Goal: Task Accomplishment & Management: Use online tool/utility

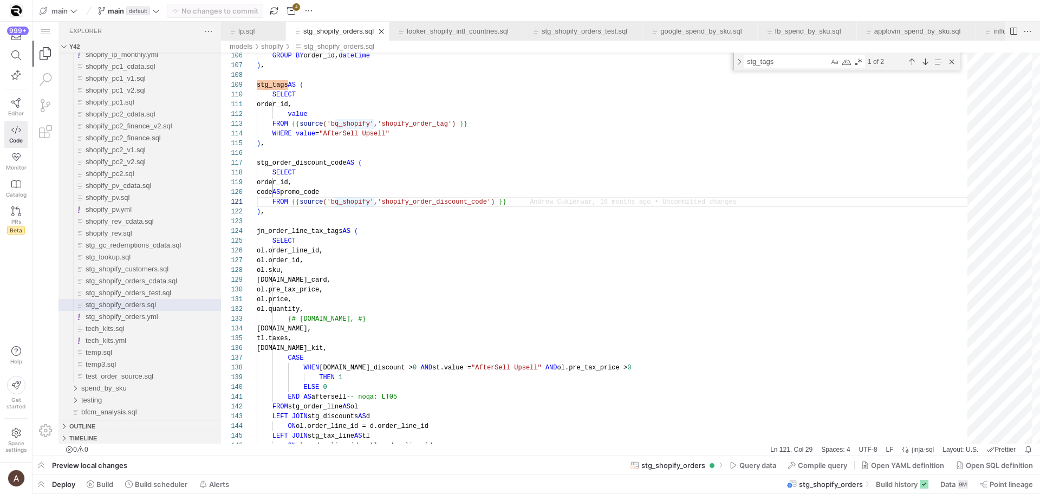
scroll to position [0, 109]
click at [954, 58] on div "Close (Escape)" at bounding box center [951, 62] width 12 height 12
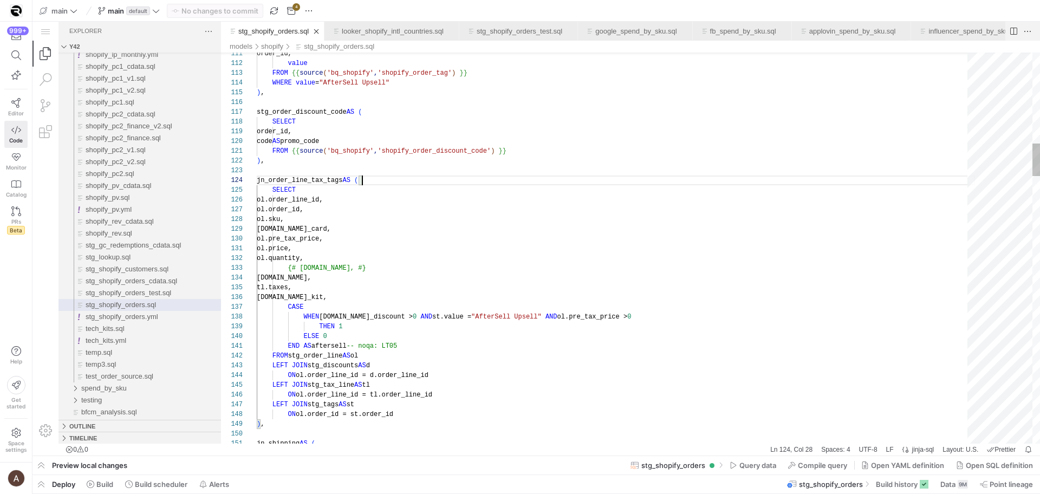
scroll to position [78, 8]
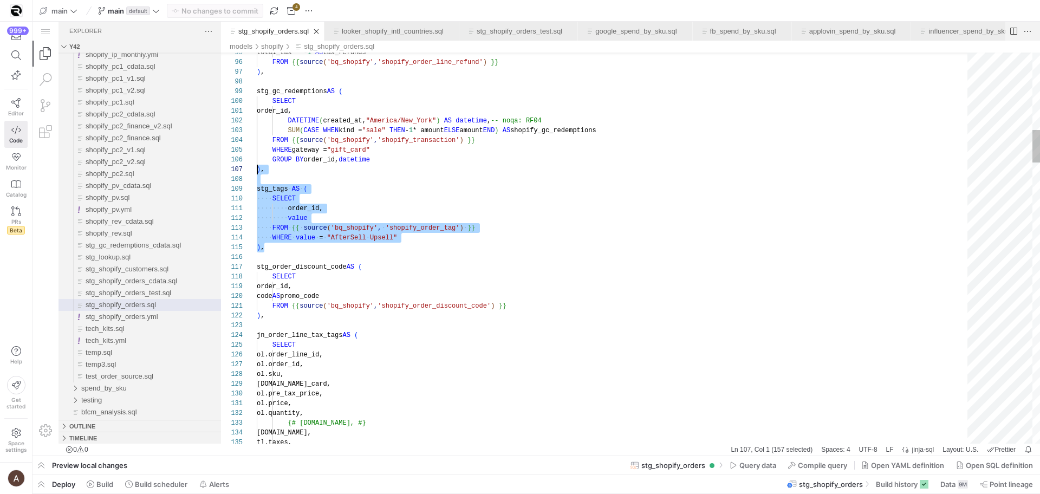
scroll to position [78, 0]
drag, startPoint x: 304, startPoint y: 250, endPoint x: 240, endPoint y: 188, distance: 88.9
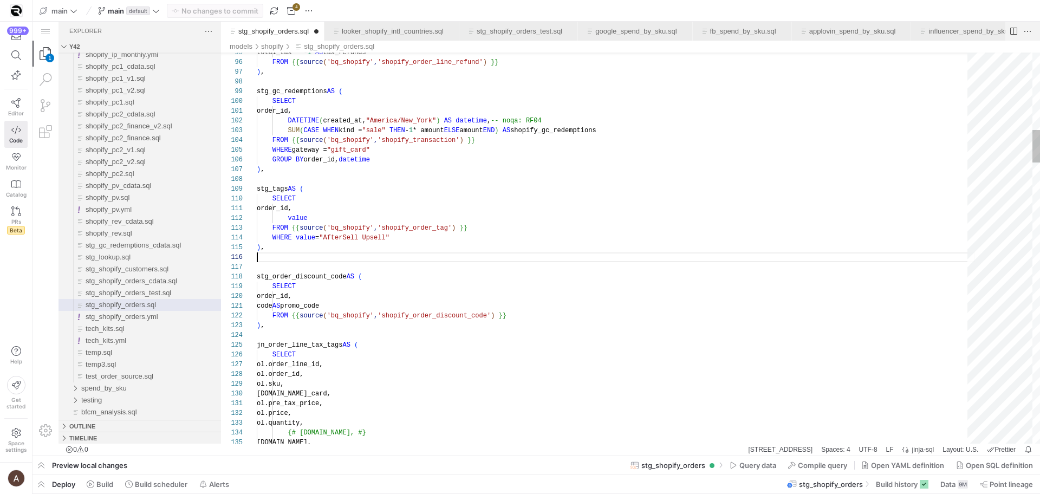
scroll to position [58, 0]
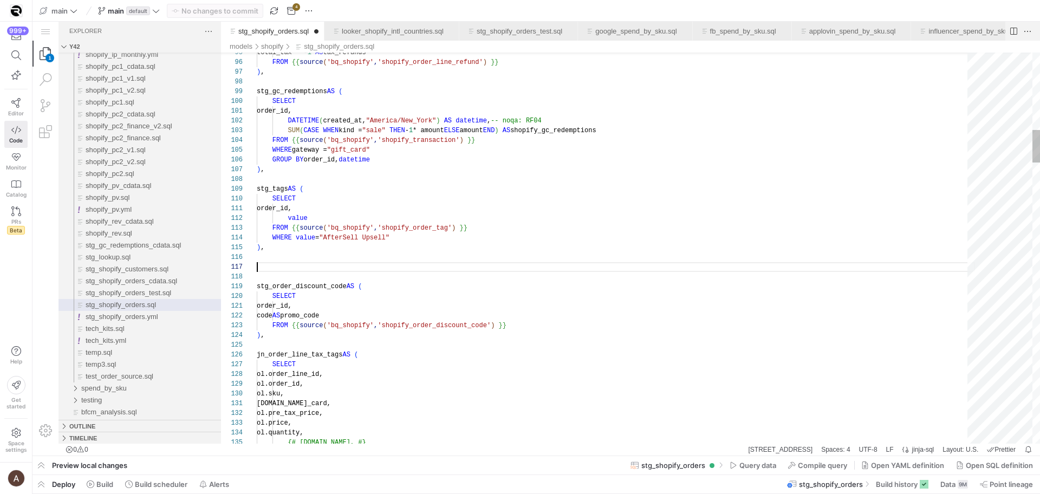
paste textarea "FROM {{ source('bq_shopify', 'shopify_order_tag') }} WHERE value = "AfterSell U…"
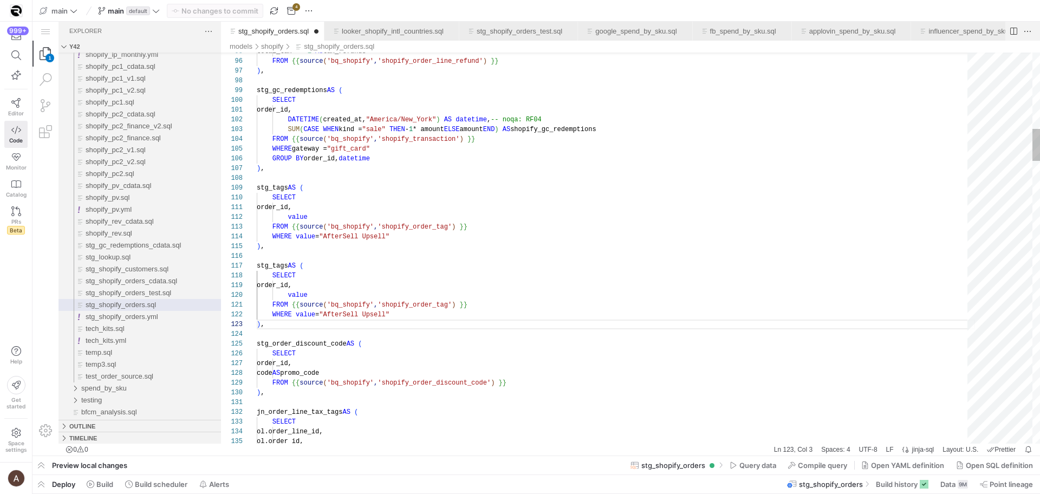
scroll to position [88, 51]
drag, startPoint x: 288, startPoint y: 266, endPoint x: 271, endPoint y: 269, distance: 17.5
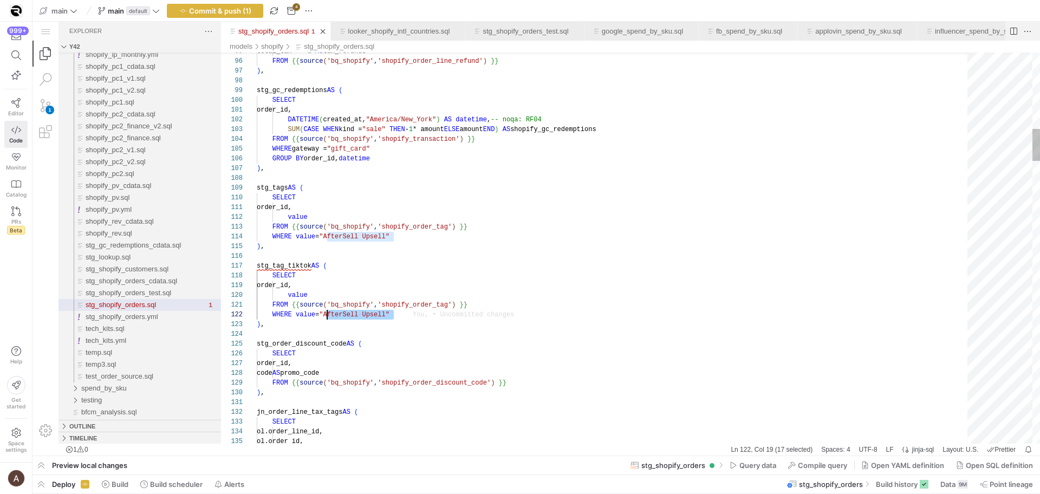
scroll to position [10, 74]
drag, startPoint x: 382, startPoint y: 314, endPoint x: 330, endPoint y: 315, distance: 52.0
paste textarea "TikTokOrderID"
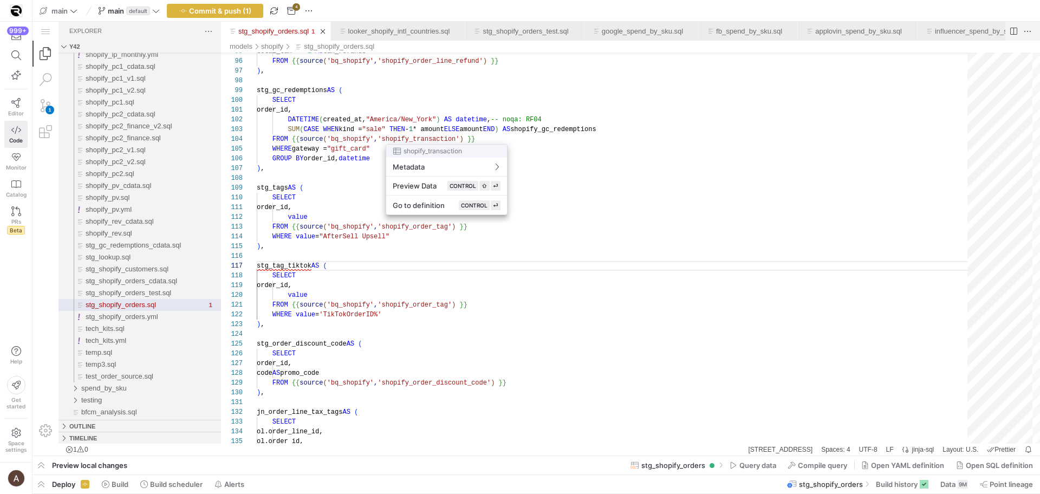
click at [381, 146] on div at bounding box center [520, 247] width 1040 height 494
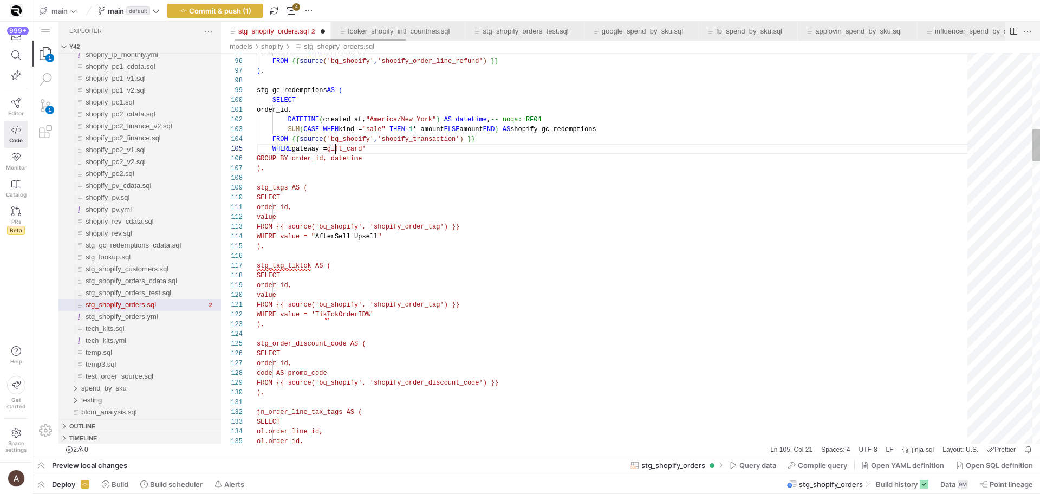
scroll to position [39, 82]
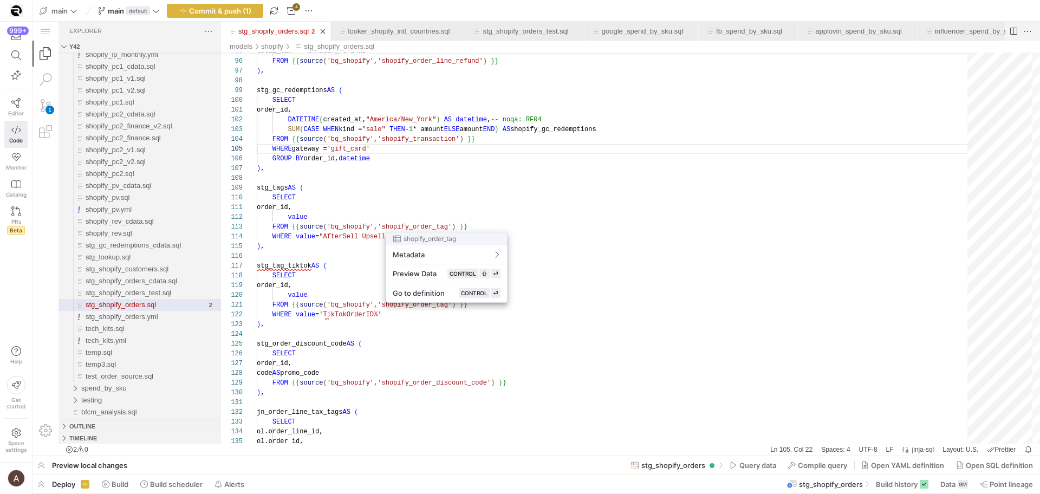
click at [396, 231] on div at bounding box center [520, 247] width 1040 height 494
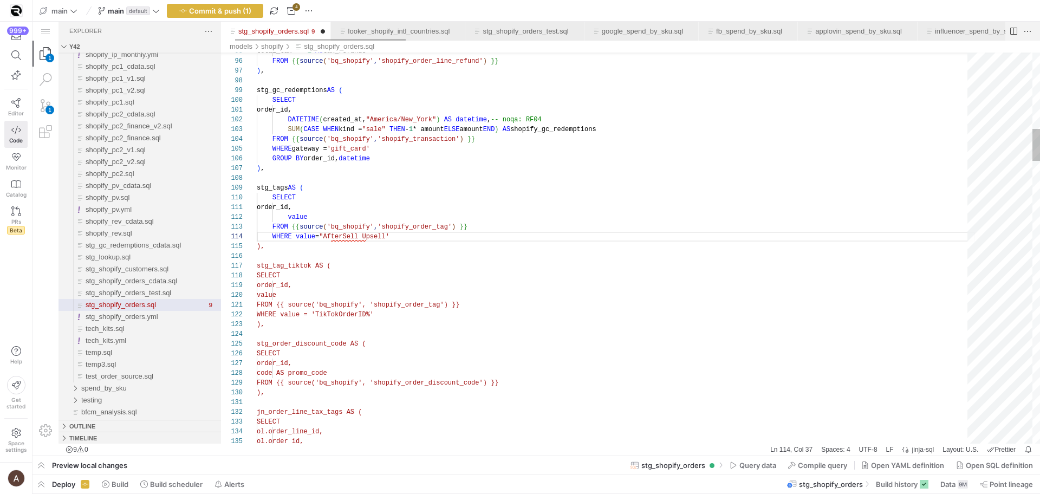
click at [333, 234] on span ""AfterSell Upsell'" at bounding box center [354, 237] width 70 height 8
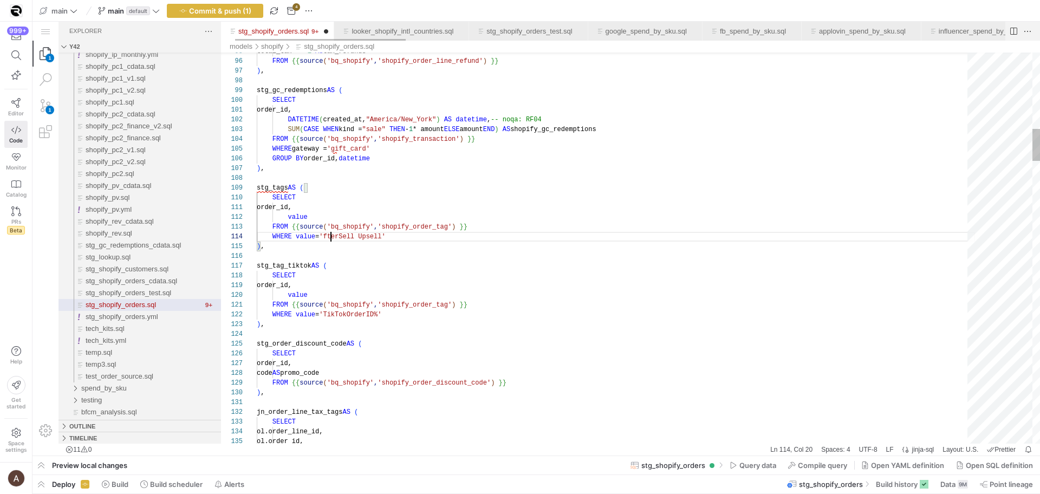
type textarea "order_id, value FROM {{ source('bq_shopify', 'shopify_order_tag') }} WHERE valu…"
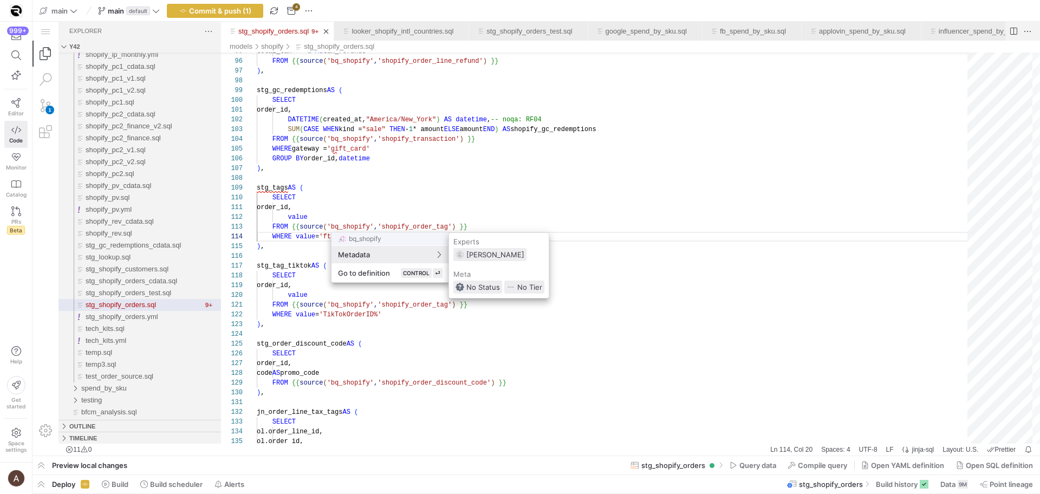
click at [285, 271] on div at bounding box center [520, 247] width 1040 height 494
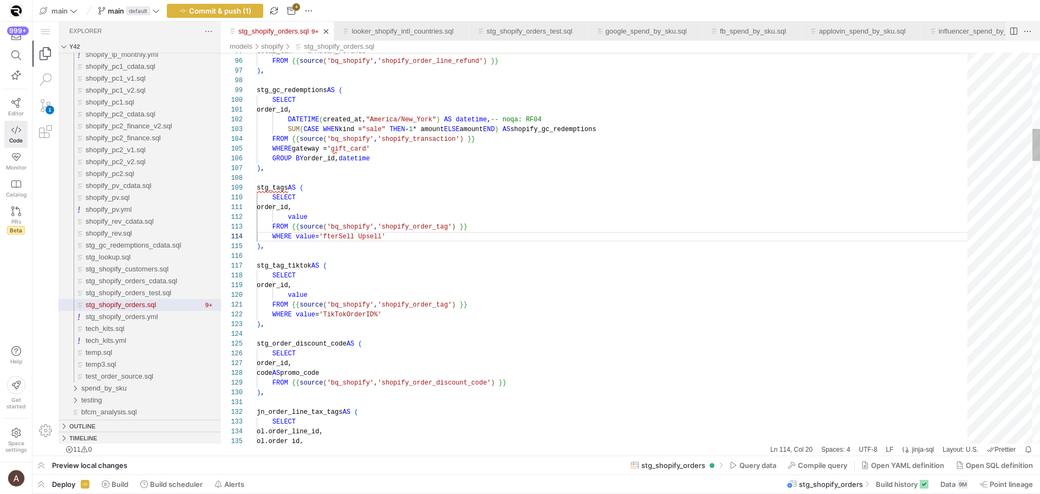
click at [355, 196] on div at bounding box center [520, 247] width 1040 height 494
click at [332, 231] on div at bounding box center [520, 247] width 1040 height 494
drag, startPoint x: 314, startPoint y: 227, endPoint x: 321, endPoint y: 235, distance: 10.7
click at [316, 229] on span "source" at bounding box center [310, 227] width 23 height 8
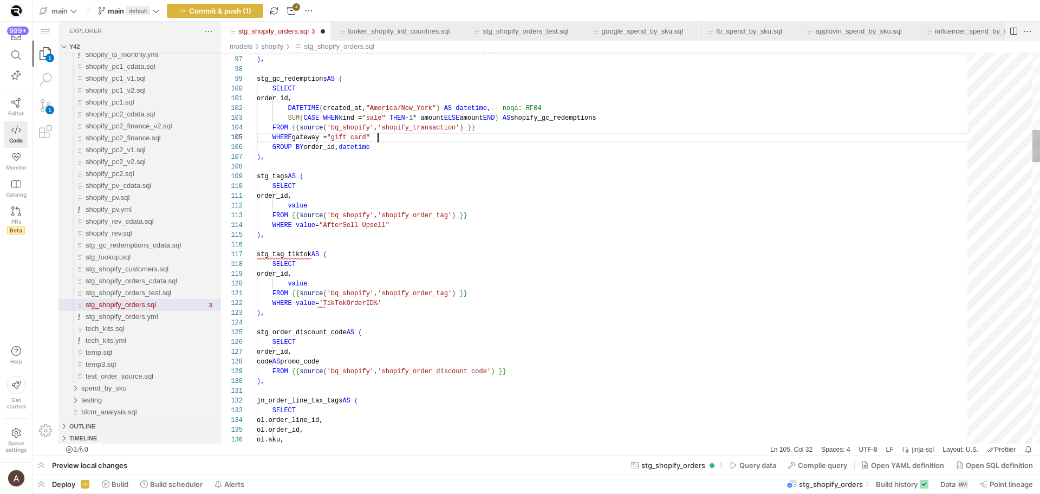
scroll to position [39, 121]
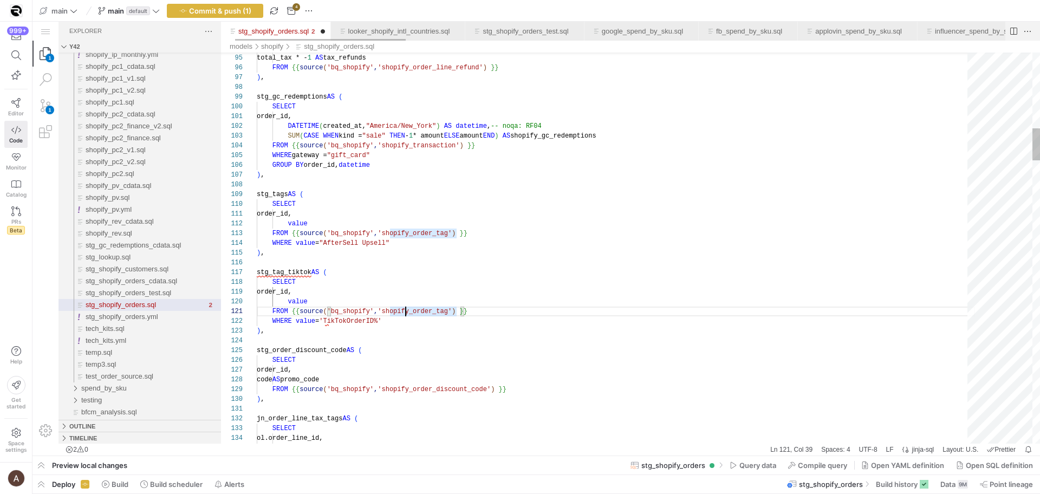
scroll to position [10, 133]
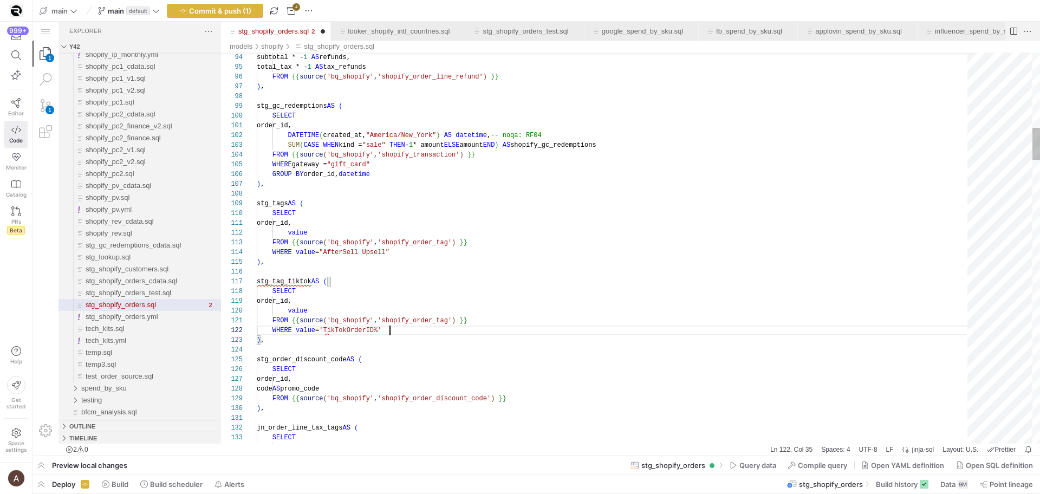
type textarea "FROM {{ source('bq_shopify', 'shopify_order_tag') }} WHERE value = 'TikTokOrder…"
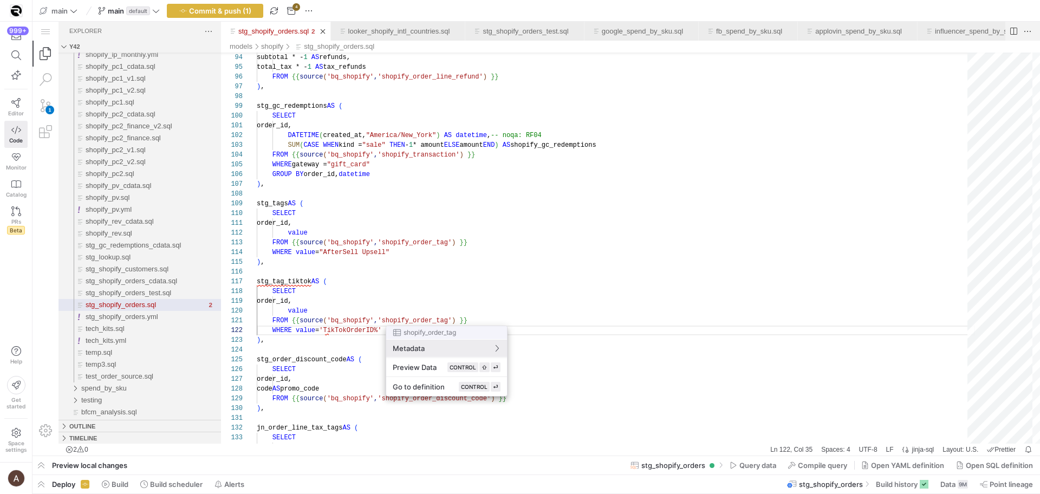
click at [461, 309] on div at bounding box center [520, 247] width 1040 height 494
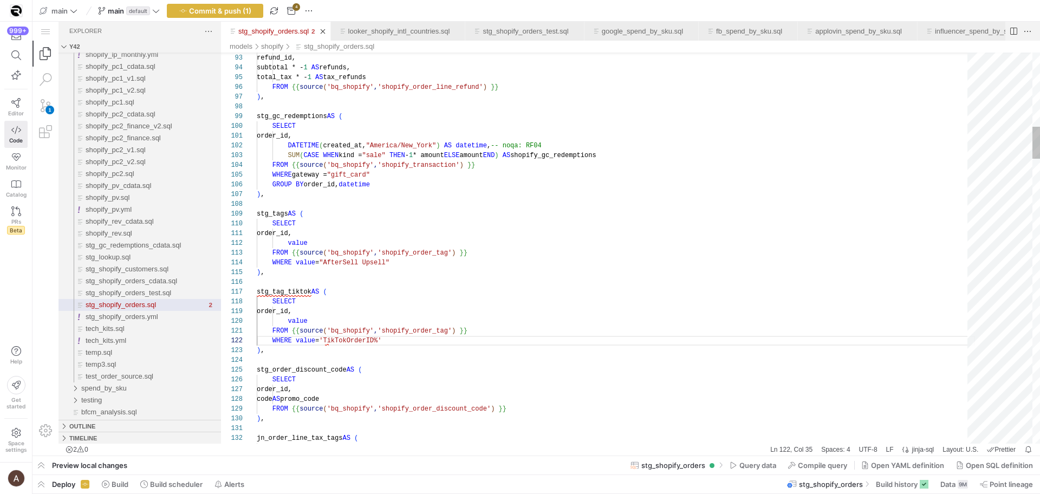
scroll to position [0, 219]
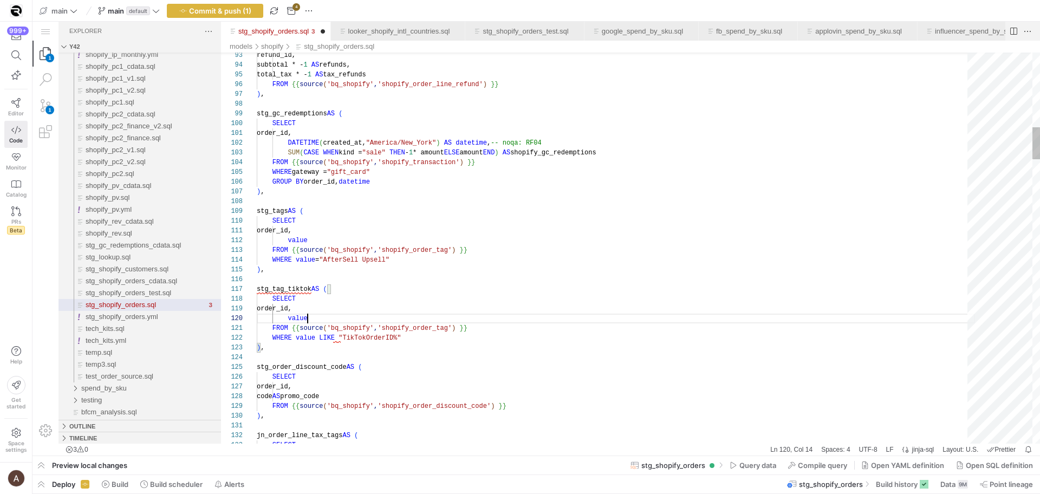
drag, startPoint x: 310, startPoint y: 289, endPoint x: 379, endPoint y: 285, distance: 68.8
drag, startPoint x: 623, startPoint y: 240, endPoint x: 605, endPoint y: 243, distance: 17.5
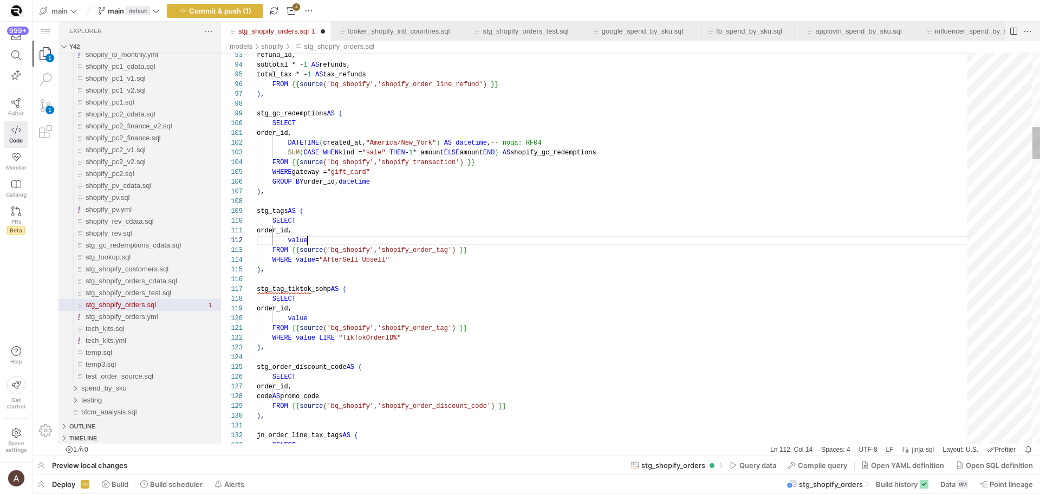
drag, startPoint x: 330, startPoint y: 292, endPoint x: 354, endPoint y: 290, distance: 23.9
click at [331, 291] on div "111 112 113 114 115 124 125 126 127 128 129 130 131 132 133 110 109 108 116 117…" at bounding box center [630, 248] width 819 height 391
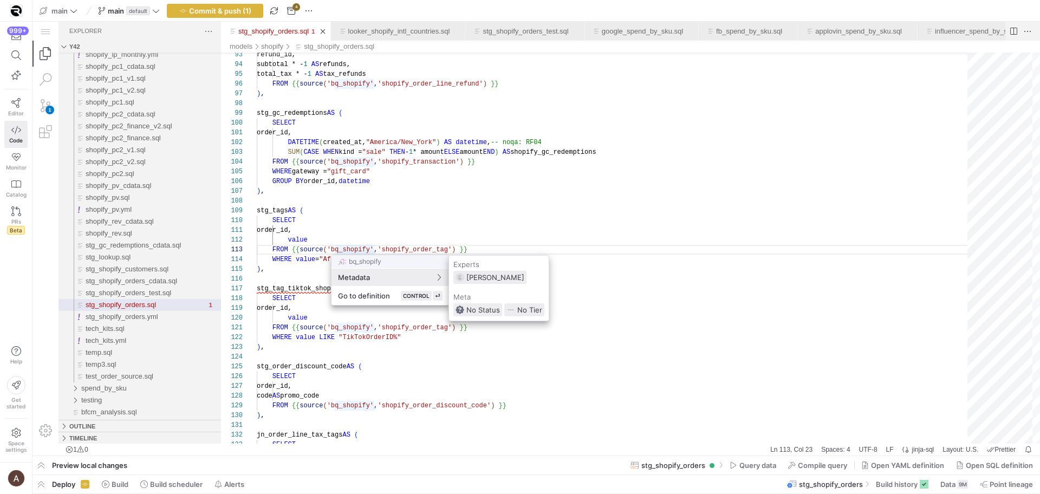
click at [283, 314] on div at bounding box center [520, 247] width 1040 height 494
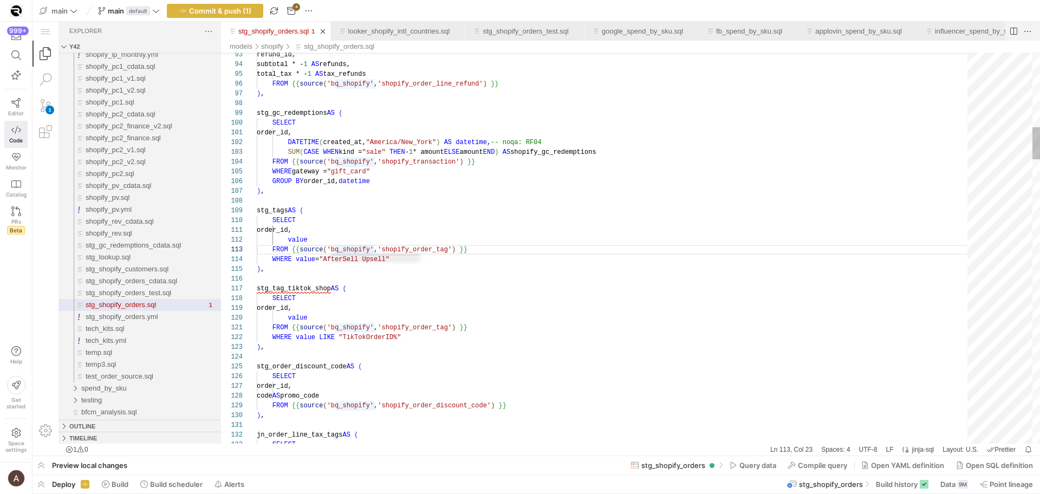
scroll to position [10, 31]
click at [289, 334] on span "WHERE" at bounding box center [281, 338] width 19 height 8
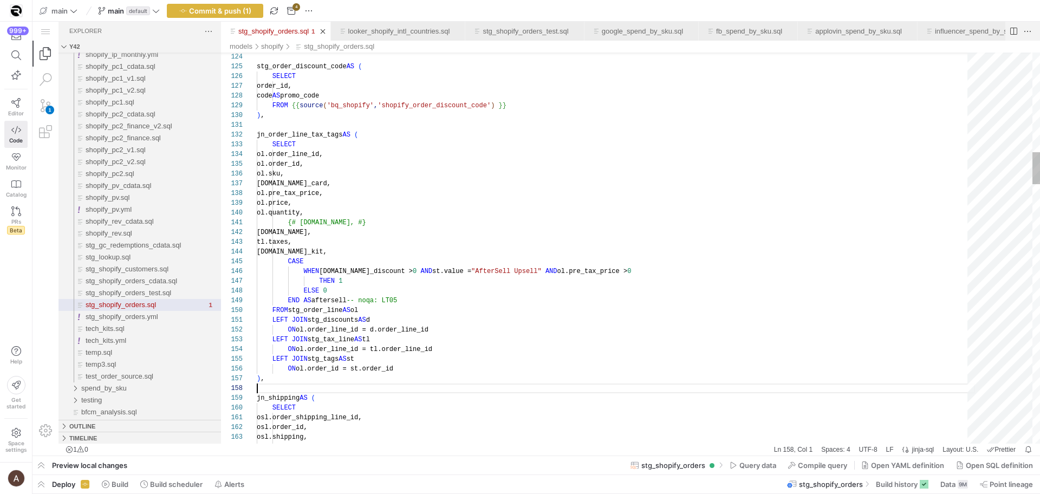
scroll to position [68, 0]
drag, startPoint x: 330, startPoint y: 351, endPoint x: 272, endPoint y: 360, distance: 58.5
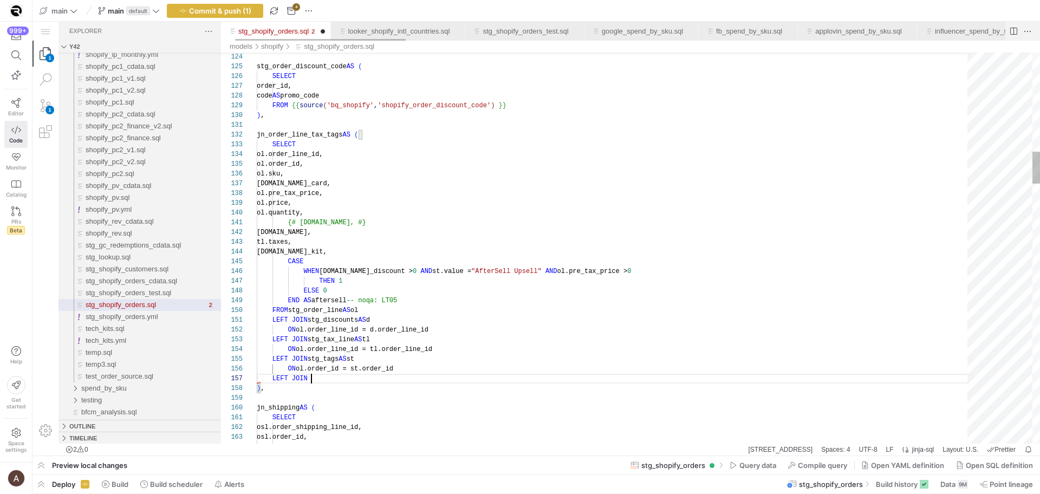
paste textarea "LEFT JOIN stg_tags AS st ON ol.order_id = st.order_id ),"
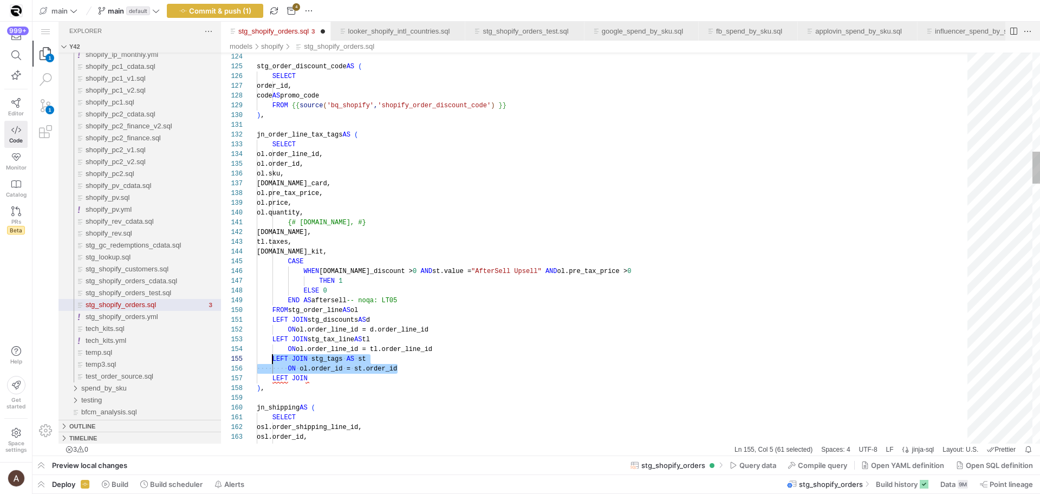
drag, startPoint x: 413, startPoint y: 368, endPoint x: 272, endPoint y: 364, distance: 140.3
drag, startPoint x: 273, startPoint y: 376, endPoint x: 350, endPoint y: 382, distance: 77.7
paste textarea "stg_tags AS st ON ol.order_id = st.order_id ),"
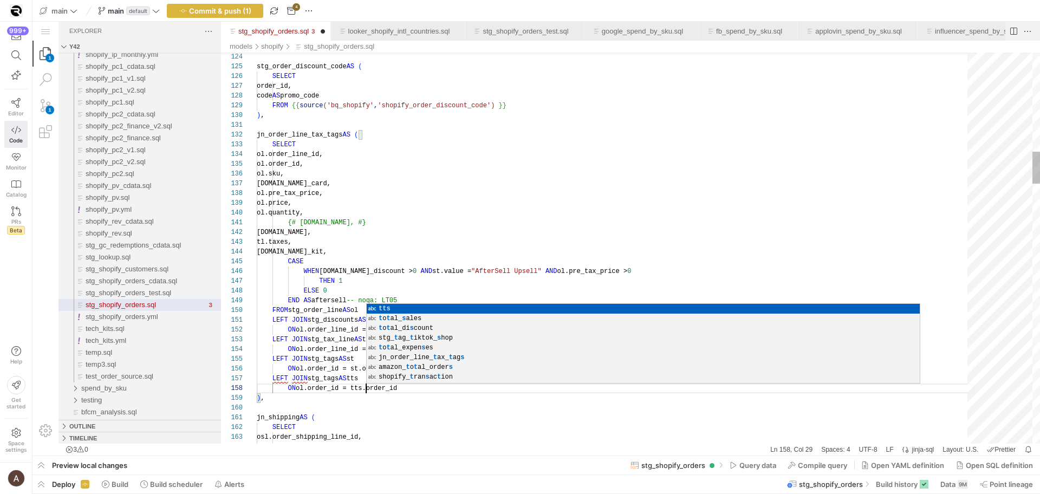
scroll to position [29, 67]
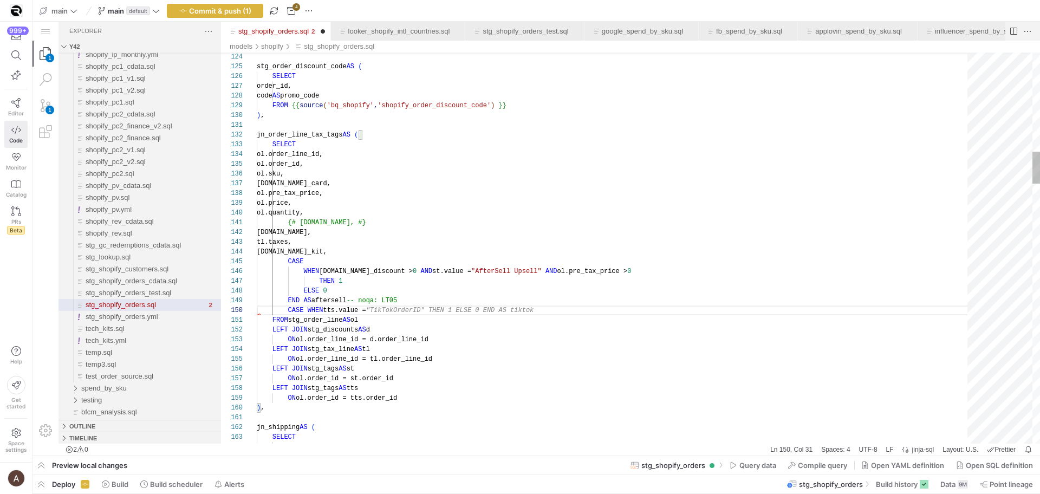
scroll to position [88, 121]
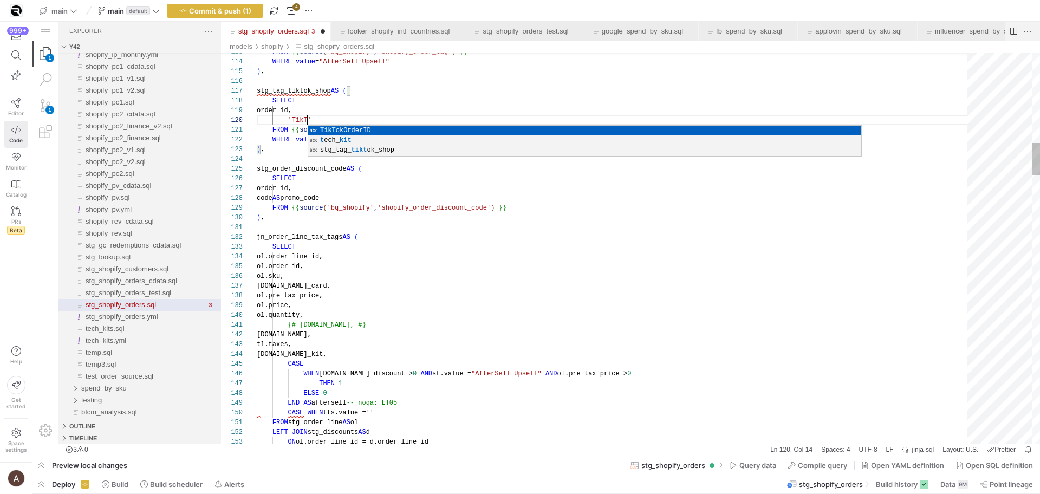
scroll to position [88, 58]
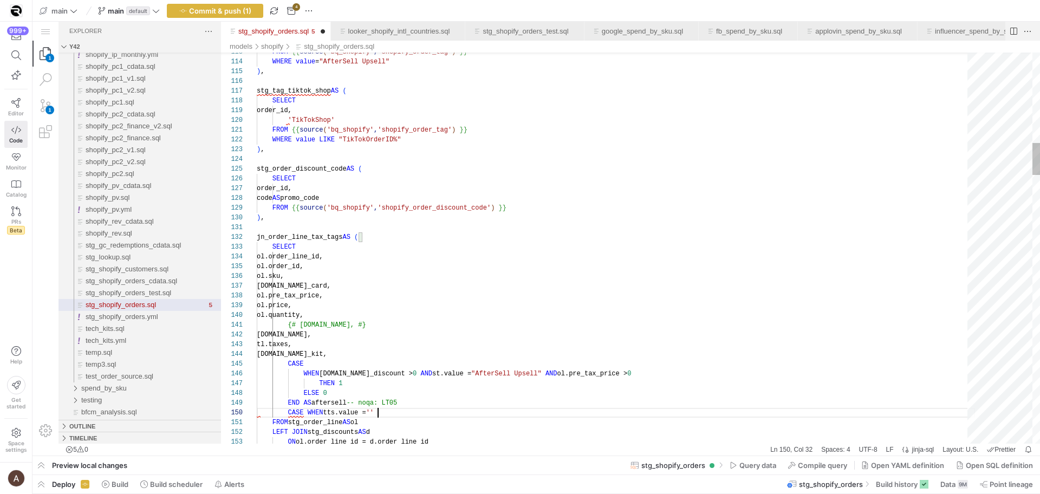
paste textarea "TikTokShop"
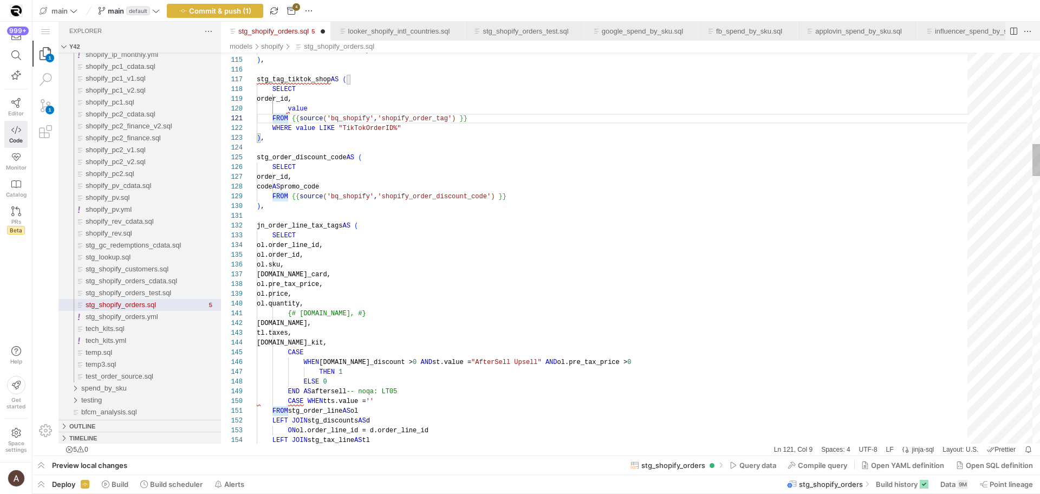
scroll to position [19, 8]
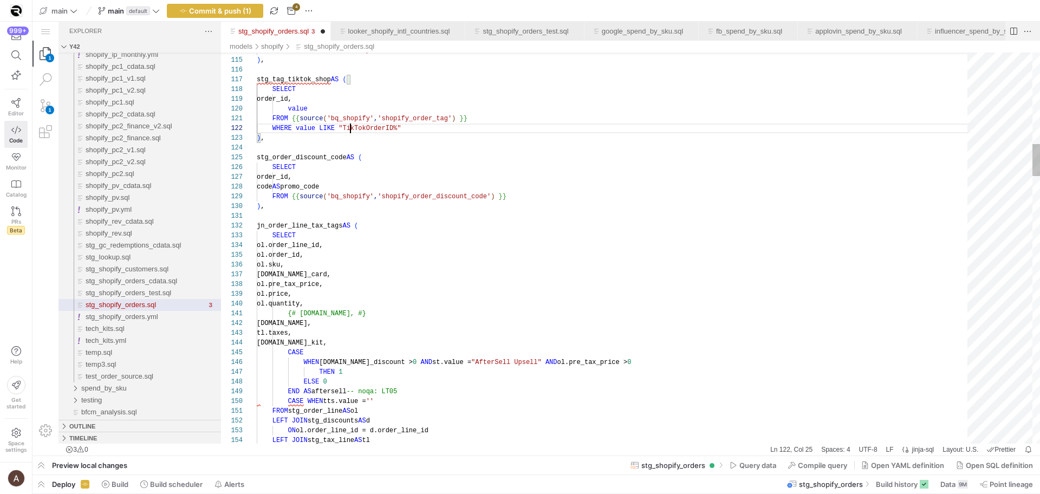
scroll to position [10, 137]
drag, startPoint x: 369, startPoint y: 394, endPoint x: 383, endPoint y: 401, distance: 15.7
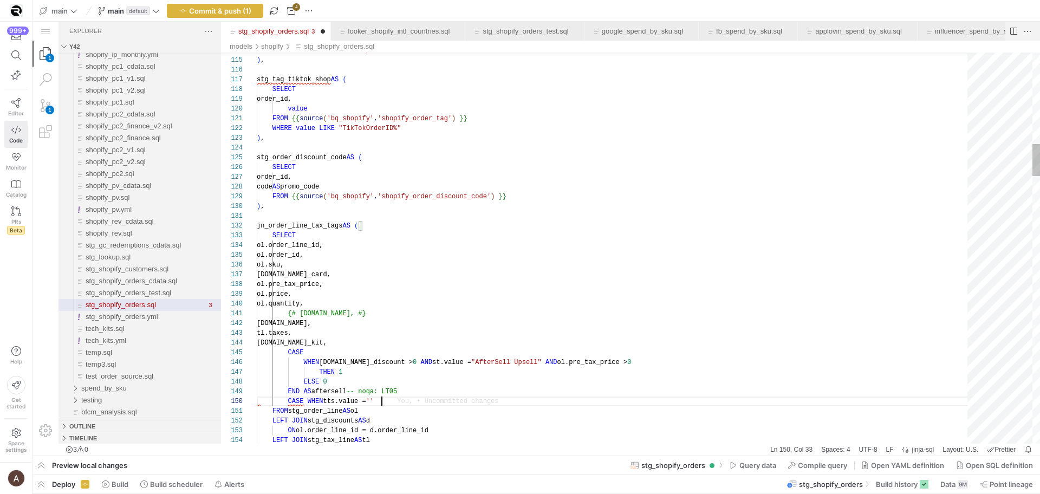
click at [296, 127] on div at bounding box center [520, 247] width 1040 height 494
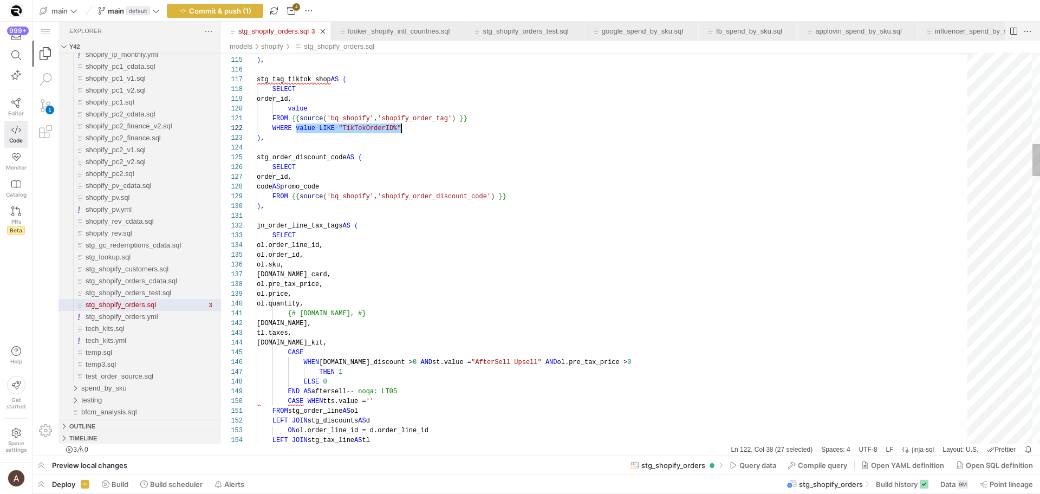
drag, startPoint x: 295, startPoint y: 129, endPoint x: 420, endPoint y: 125, distance: 125.2
drag, startPoint x: 420, startPoint y: 129, endPoint x: 422, endPoint y: 141, distance: 12.0
drag, startPoint x: 308, startPoint y: 401, endPoint x: 391, endPoint y: 404, distance: 82.9
drag, startPoint x: 356, startPoint y: 399, endPoint x: 328, endPoint y: 399, distance: 27.6
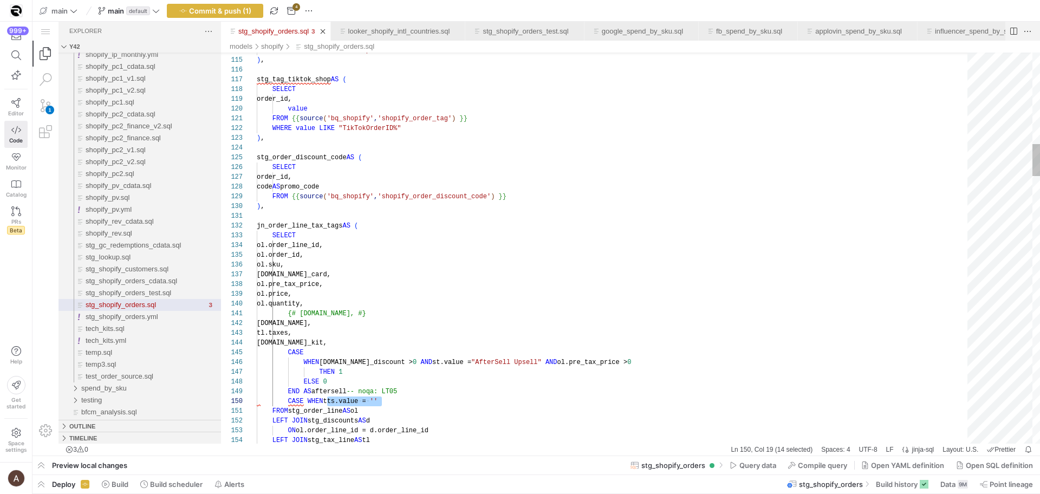
paste textarea "value LIKE "TikTokOrderID%""
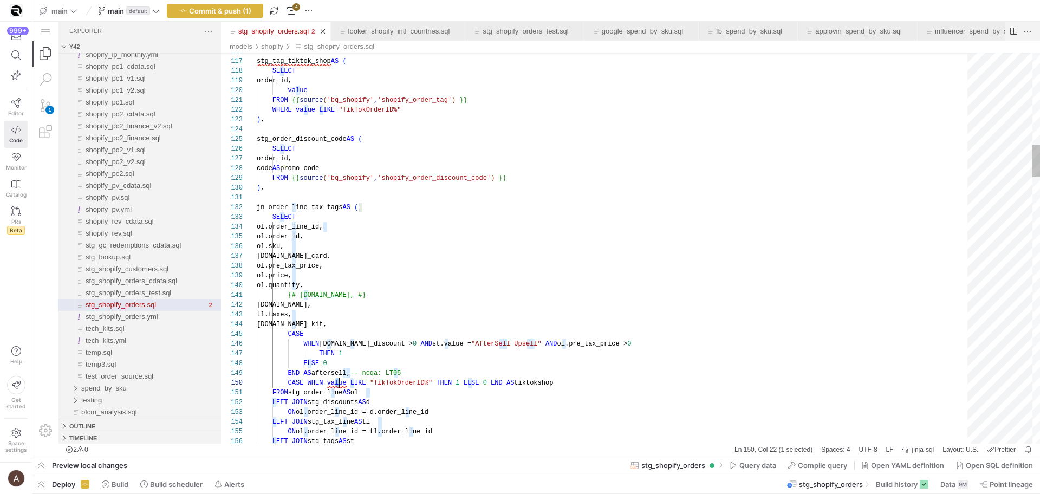
scroll to position [88, 82]
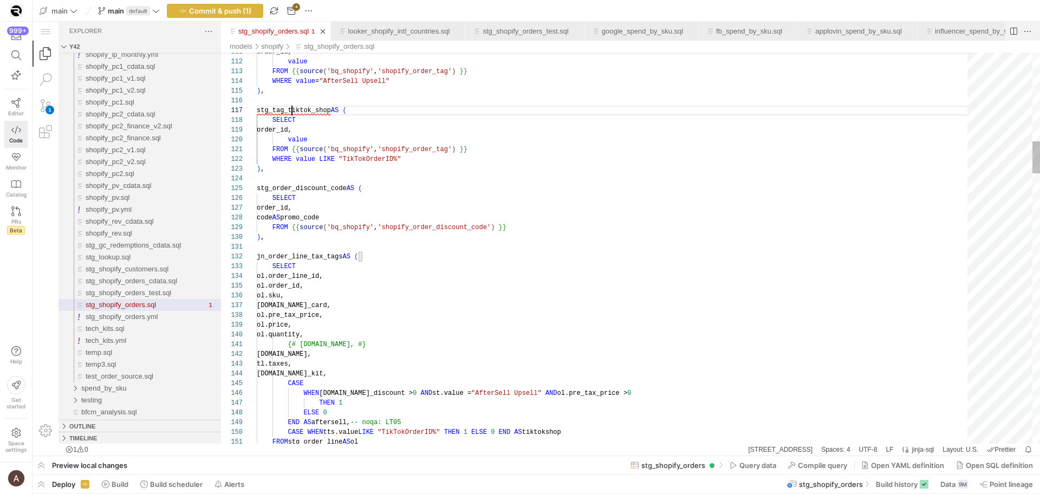
click at [324, 296] on div "ol.sku," at bounding box center [616, 296] width 718 height 10
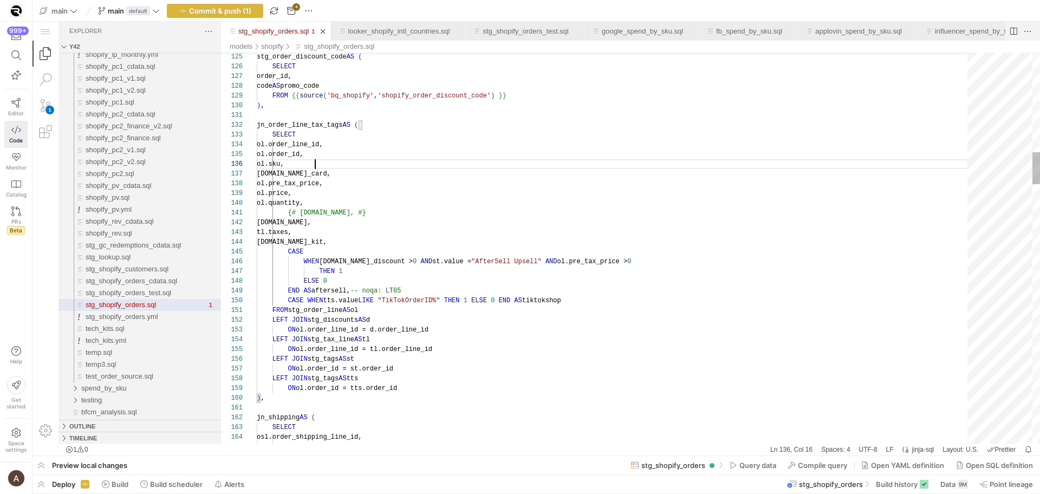
paste textarea "_tiktok_shop"
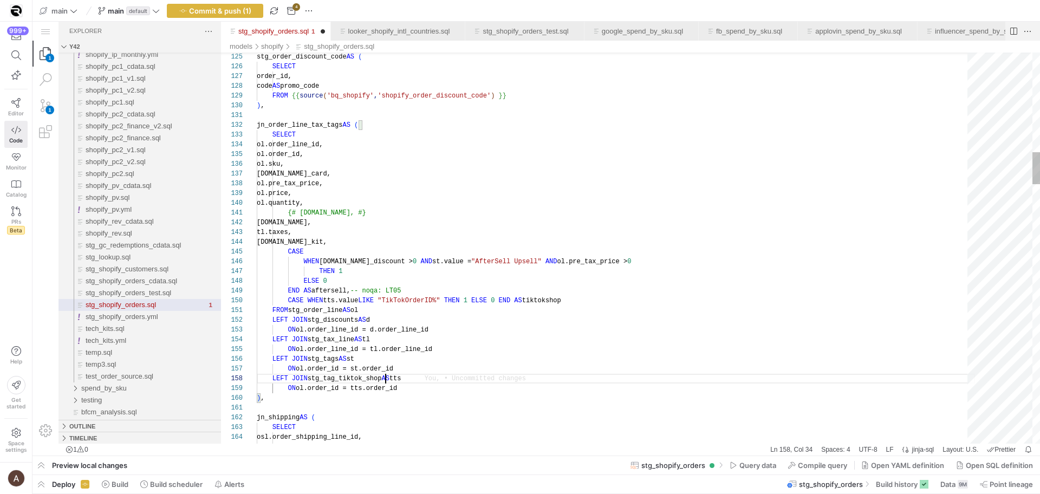
scroll to position [0, 114]
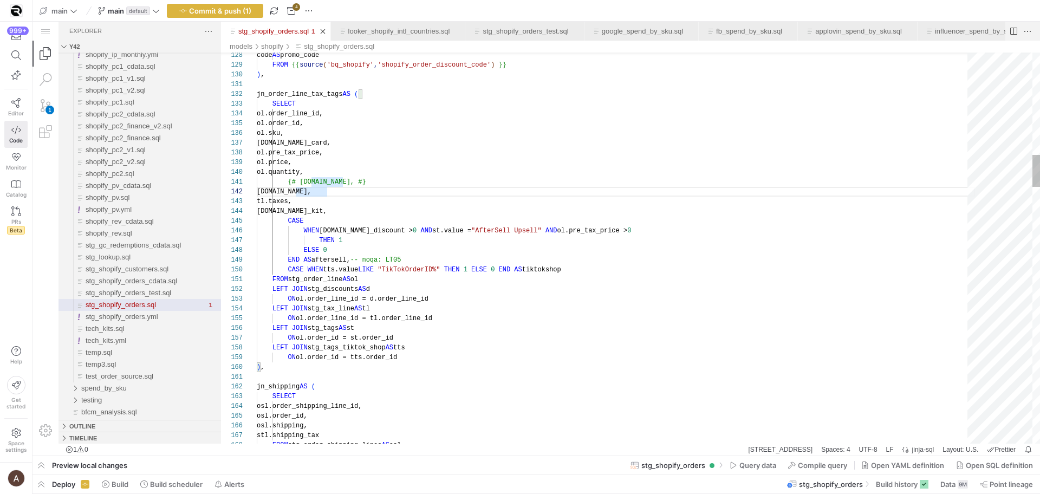
scroll to position [58, 141]
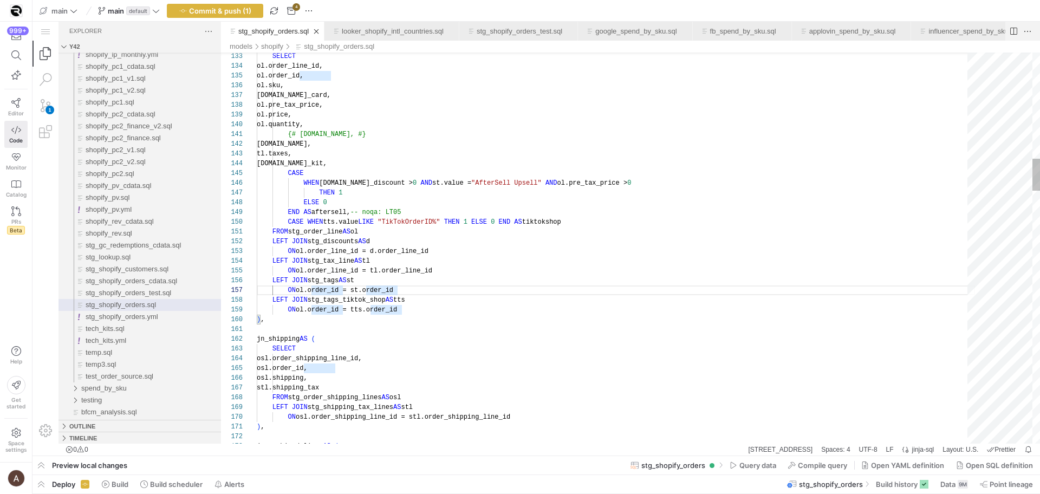
scroll to position [19, 137]
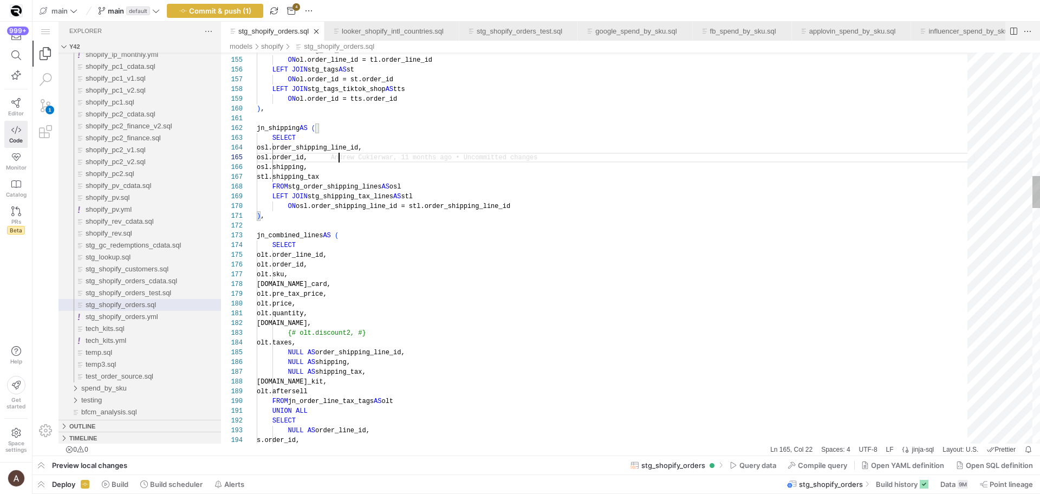
type textarea "jn_shipping AS ( SELECT osl.order_shipping_line_id, osl.order_id, osl.shipping,…"
type textarea "a"
type textarea "olt.quantity, [DOMAIN_NAME], {# olt.discount2, #} olt.taxes, NULL AS order_ship…"
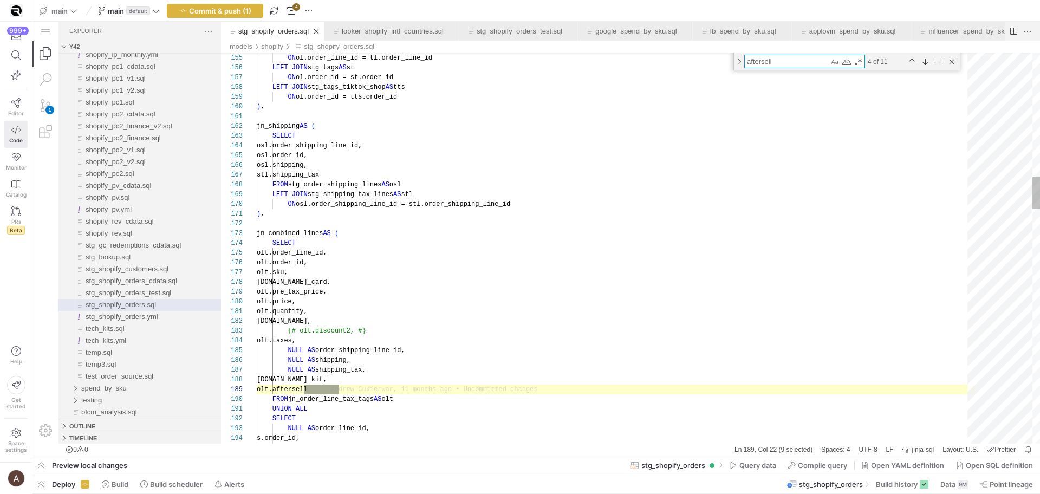
type textarea "aftersell"
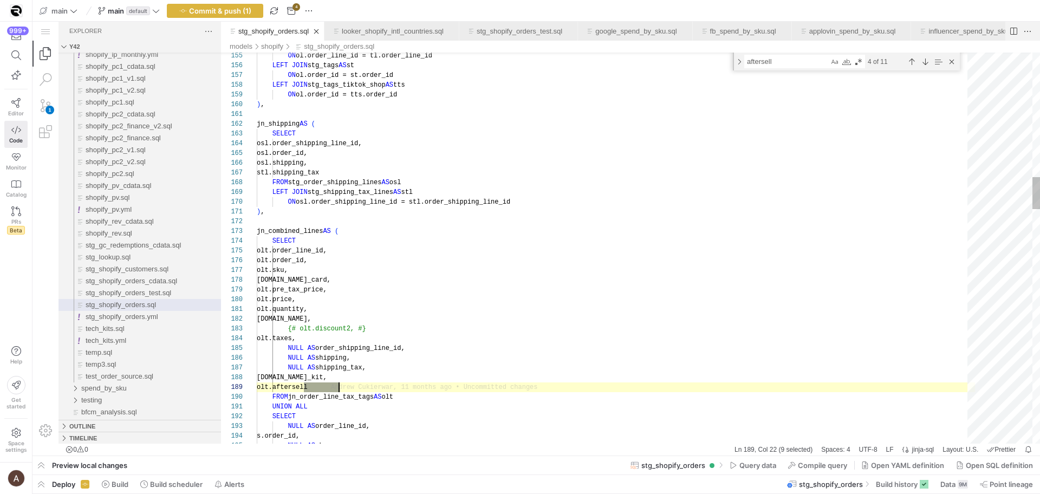
scroll to position [78, 82]
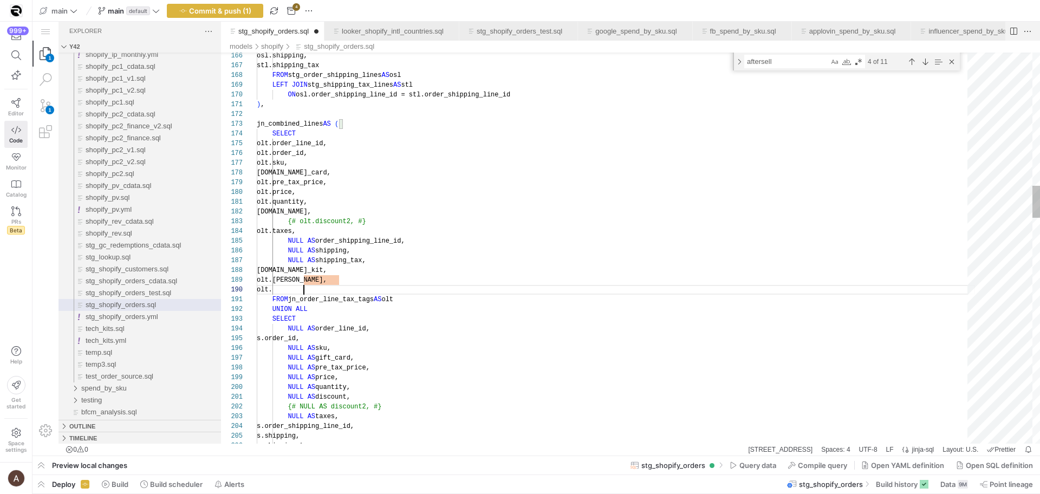
paste textarea "tiktokshop"
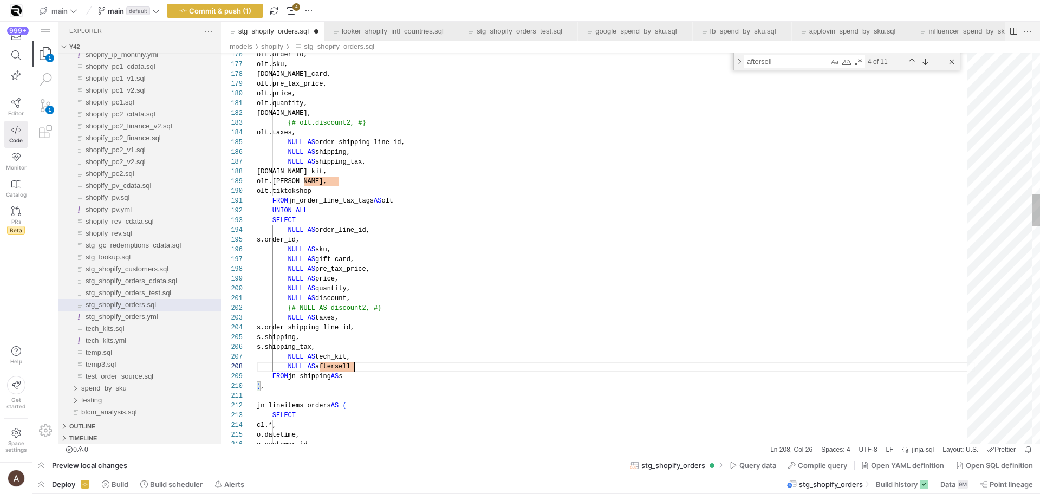
click at [367, 363] on div "NULL AS aftersell" at bounding box center [616, 367] width 718 height 10
paste textarea "tiktokshop"
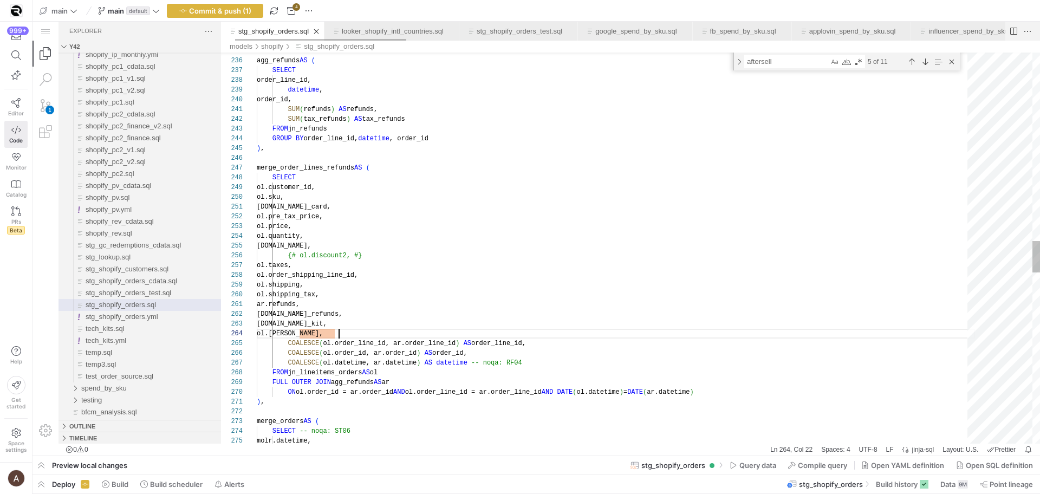
click at [391, 335] on div "ol.[PERSON_NAME]," at bounding box center [616, 334] width 718 height 10
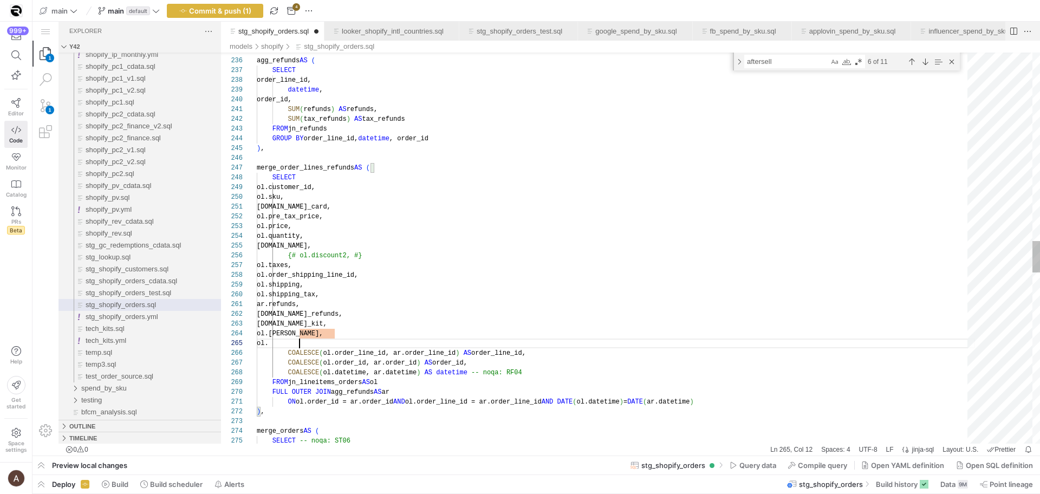
paste textarea "tiktokshop"
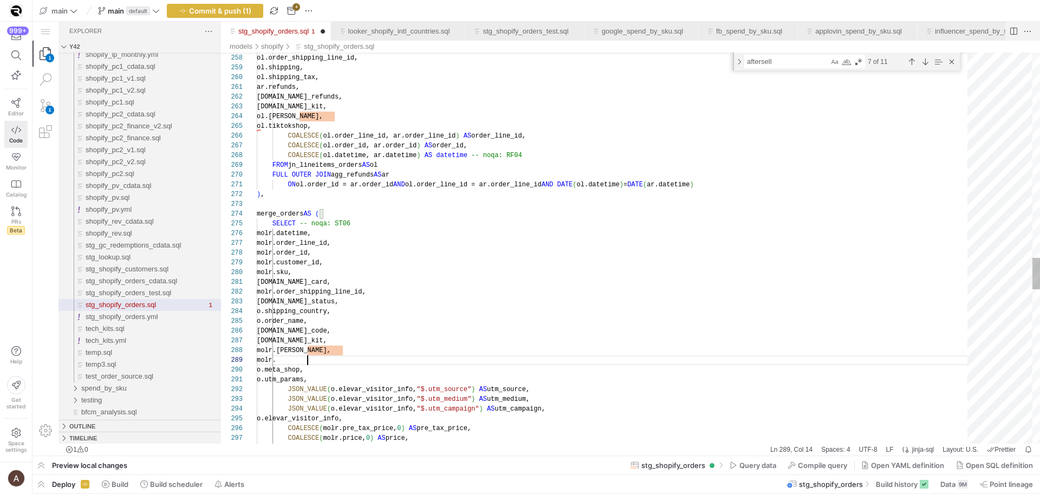
paste textarea "tiktokshop"
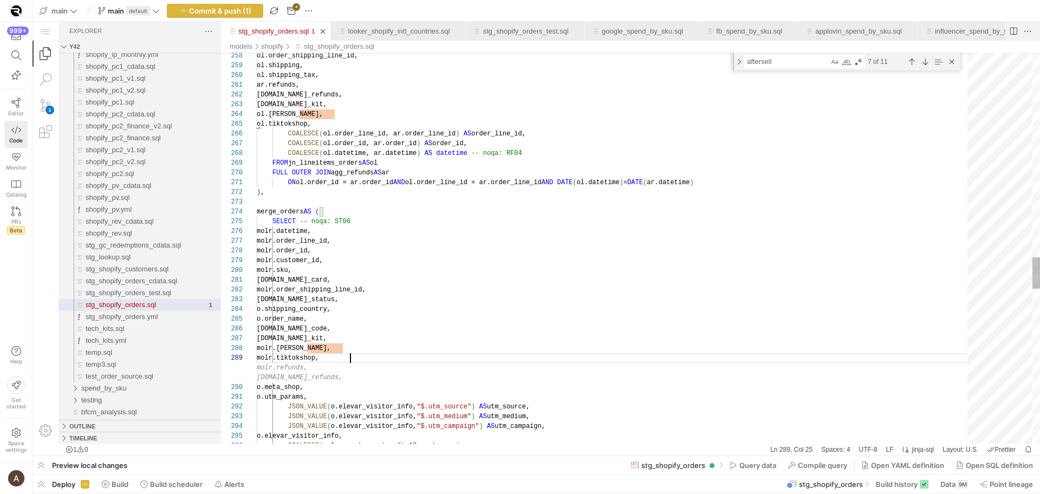
scroll to position [58, 86]
click at [389, 340] on div "[DOMAIN_NAME]_kit," at bounding box center [616, 339] width 718 height 10
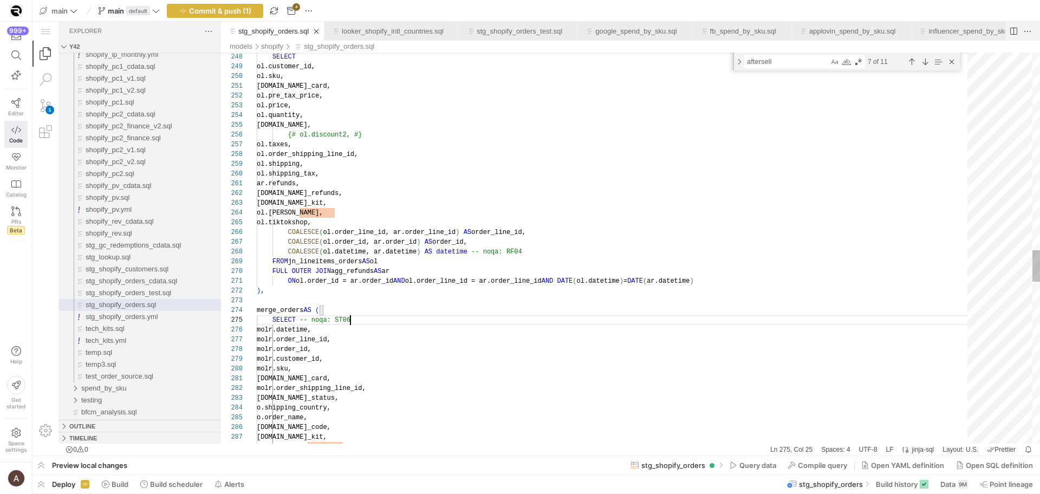
scroll to position [39, 94]
click at [497, 316] on div "ol.order_shipping_line_id, ol.shipping, ol.shipping_tax, ar.refunds, [DOMAIN_NA…" at bounding box center [616, 29] width 718 height 4805
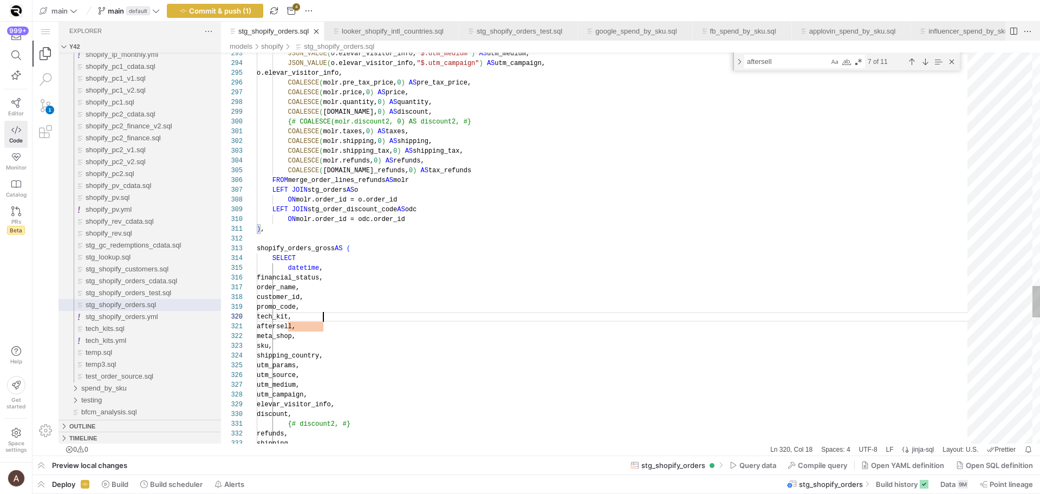
drag, startPoint x: 497, startPoint y: 316, endPoint x: 443, endPoint y: 313, distance: 53.7
drag, startPoint x: 443, startPoint y: 313, endPoint x: 440, endPoint y: 318, distance: 5.9
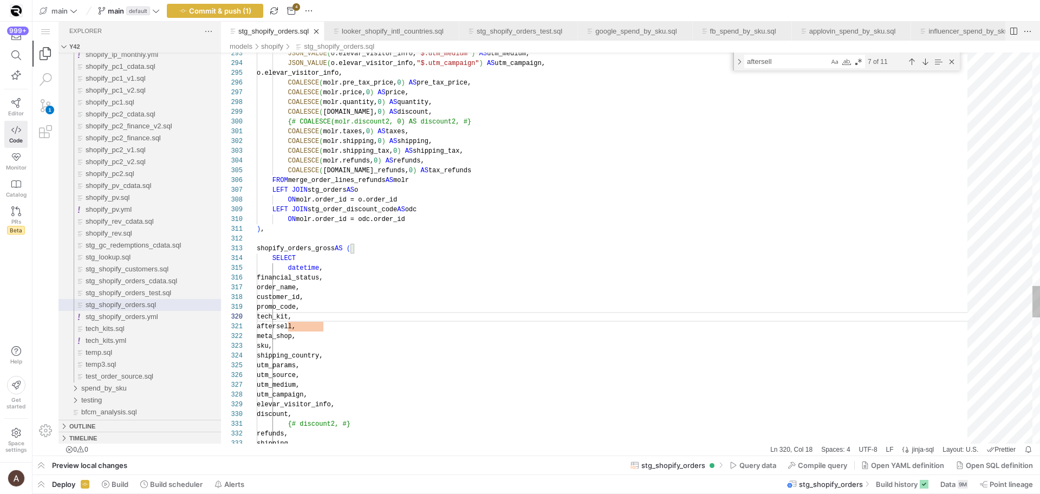
scroll to position [0, 70]
drag, startPoint x: 440, startPoint y: 318, endPoint x: 433, endPoint y: 326, distance: 10.7
paste textarea "tiktokshop"
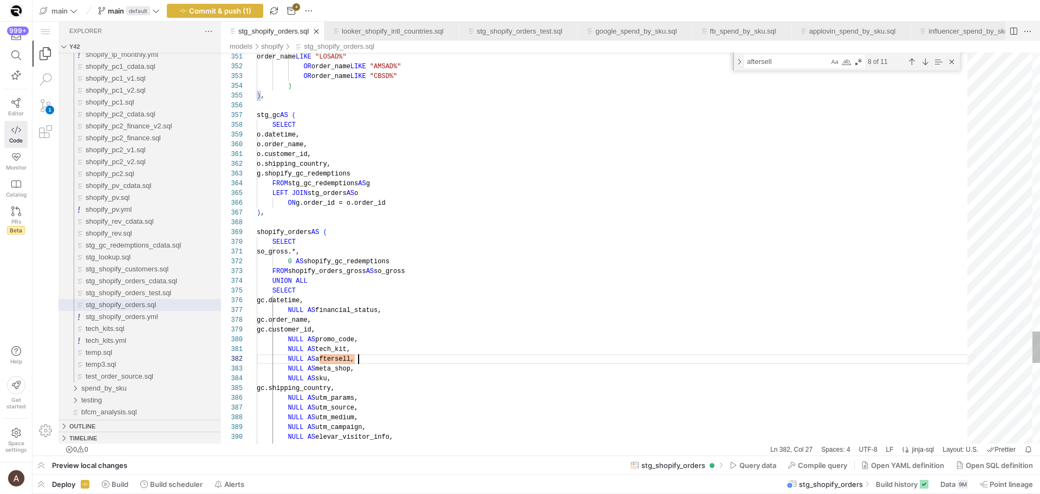
drag, startPoint x: 433, startPoint y: 326, endPoint x: 375, endPoint y: 362, distance: 68.1
paste textarea "tiktokshop"
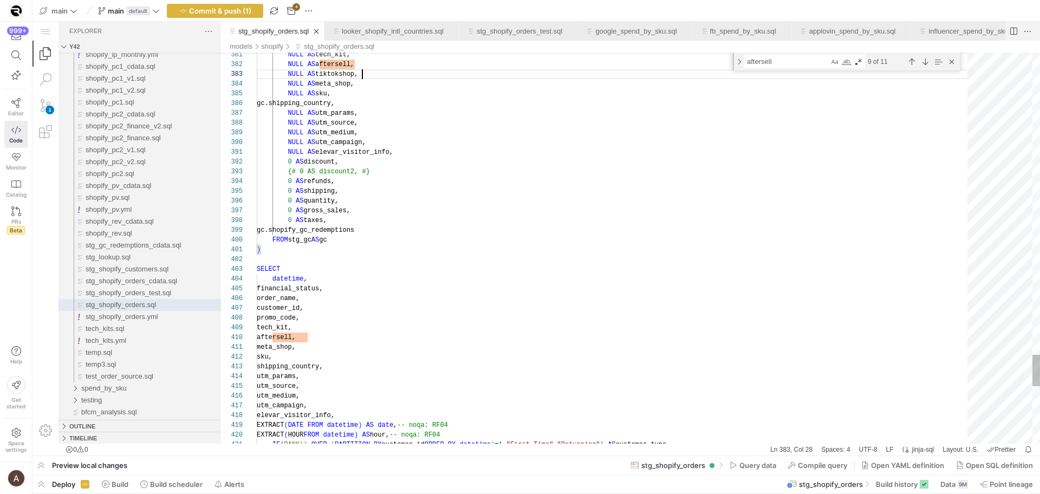
scroll to position [0, 55]
drag, startPoint x: 375, startPoint y: 362, endPoint x: 360, endPoint y: 343, distance: 23.8
drag, startPoint x: 360, startPoint y: 343, endPoint x: 361, endPoint y: 335, distance: 8.7
click at [361, 335] on div "aftersell," at bounding box center [616, 337] width 718 height 10
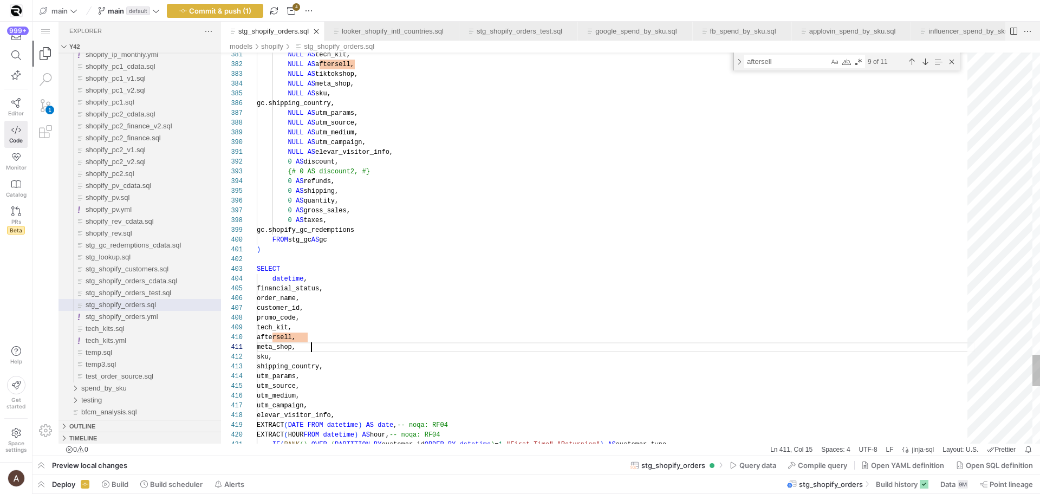
scroll to position [88, 55]
paste textarea "tiktokshop"
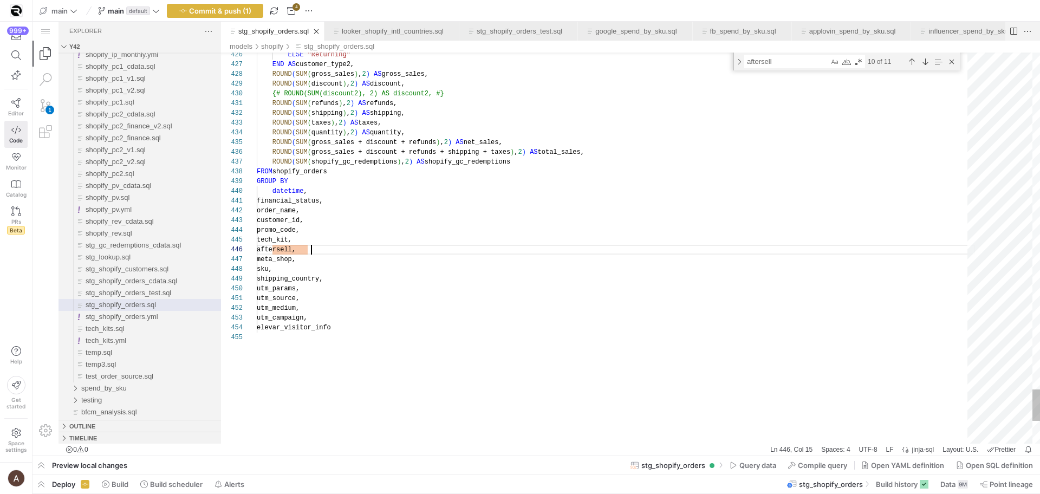
drag, startPoint x: 361, startPoint y: 335, endPoint x: 344, endPoint y: 245, distance: 90.9
paste textarea "tiktokshop"
drag, startPoint x: 344, startPoint y: 245, endPoint x: 403, endPoint y: 227, distance: 62.3
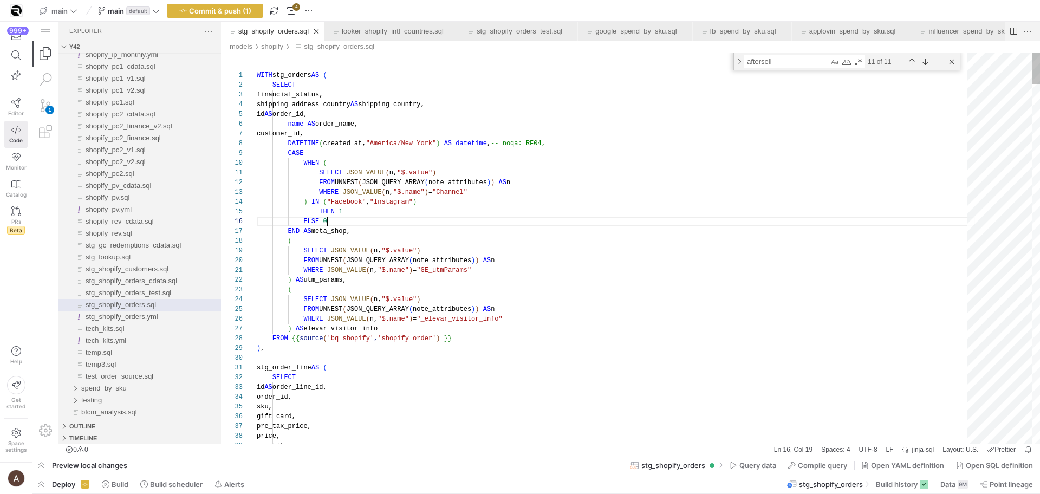
scroll to position [49, 70]
drag, startPoint x: 368, startPoint y: 202, endPoint x: 771, endPoint y: 465, distance: 480.9
click at [771, 465] on span "Query data" at bounding box center [757, 465] width 37 height 9
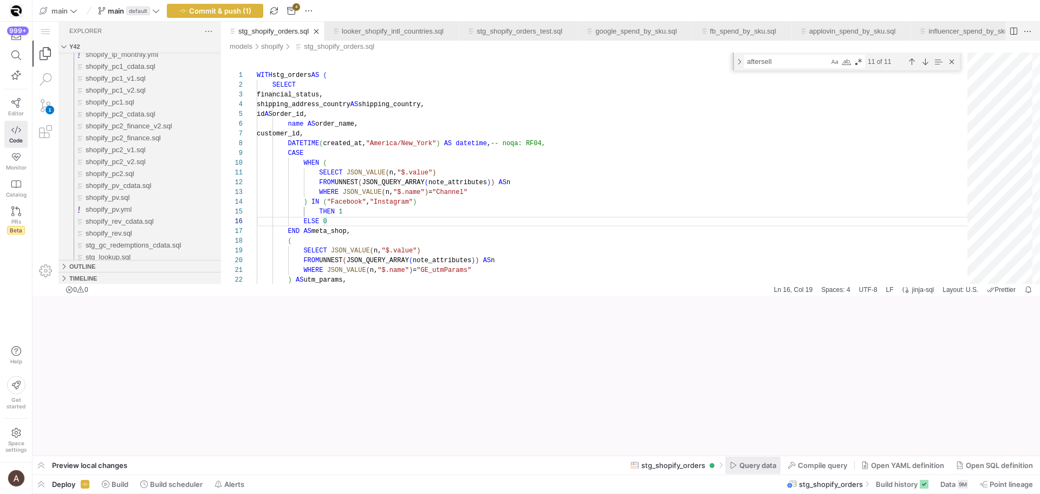
scroll to position [49, 70]
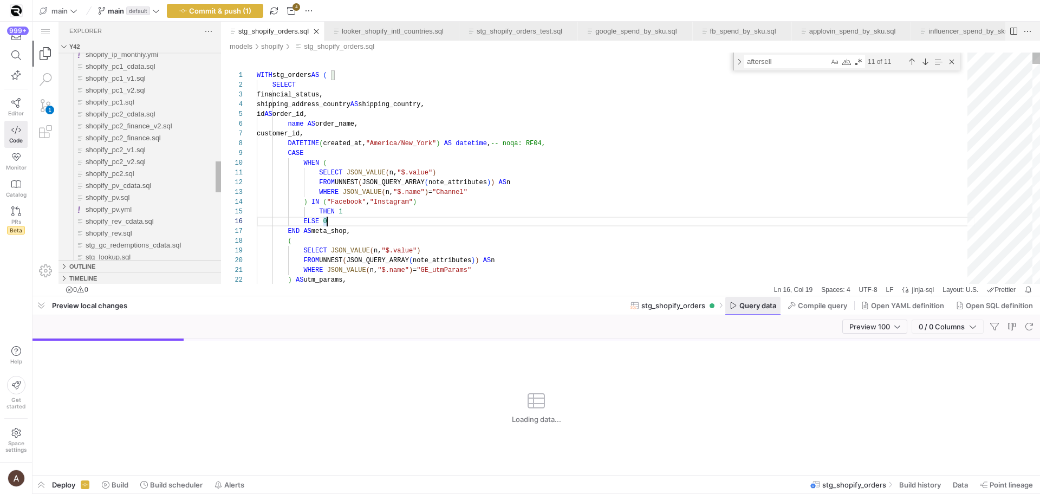
click at [769, 466] on div "Loading data..." at bounding box center [535, 408] width 1007 height 134
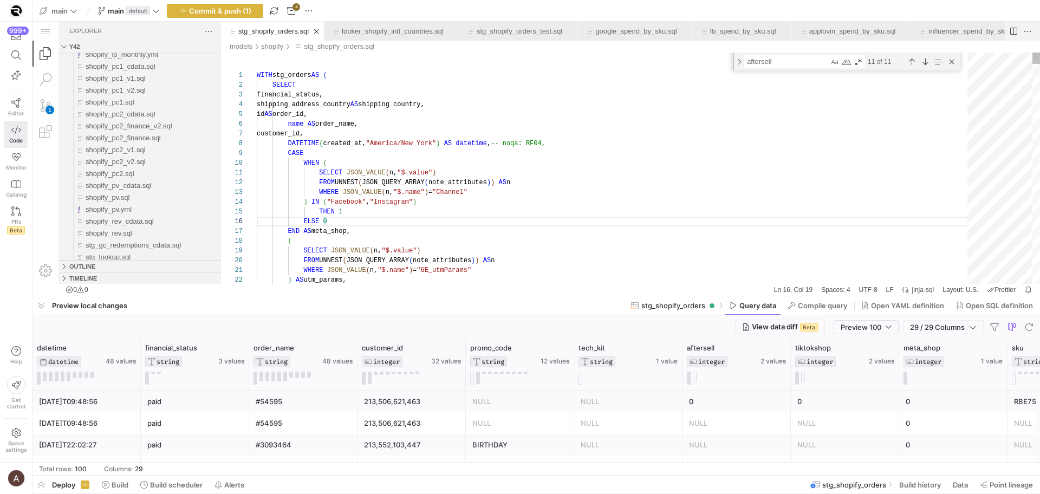
scroll to position [29, 165]
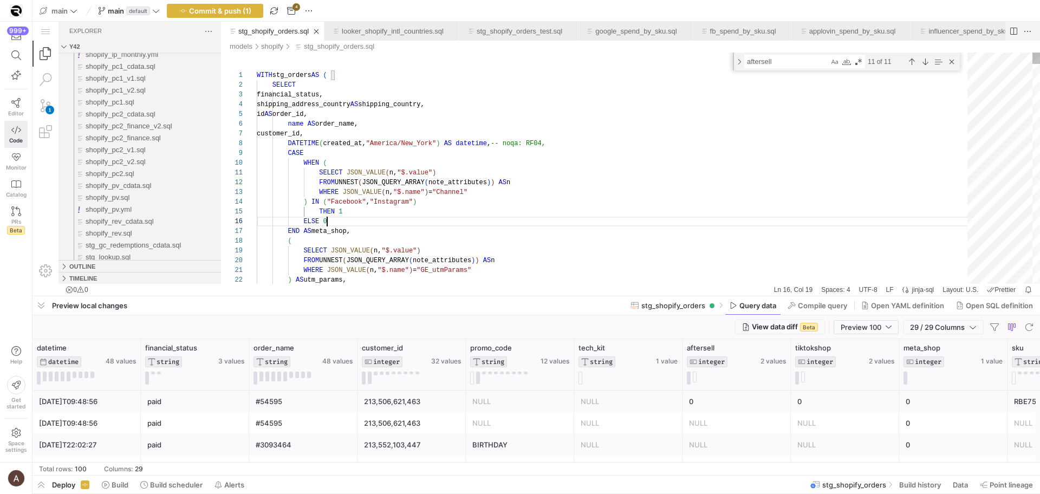
click at [453, 222] on div "ELSE 0" at bounding box center [616, 222] width 718 height 10
click at [448, 226] on div "ELSE 0" at bounding box center [616, 222] width 718 height 10
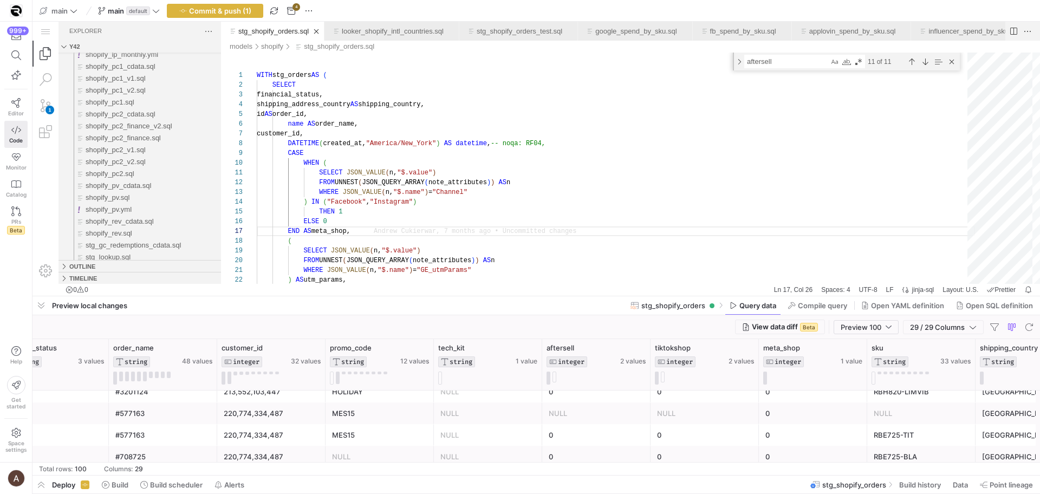
scroll to position [115, 0]
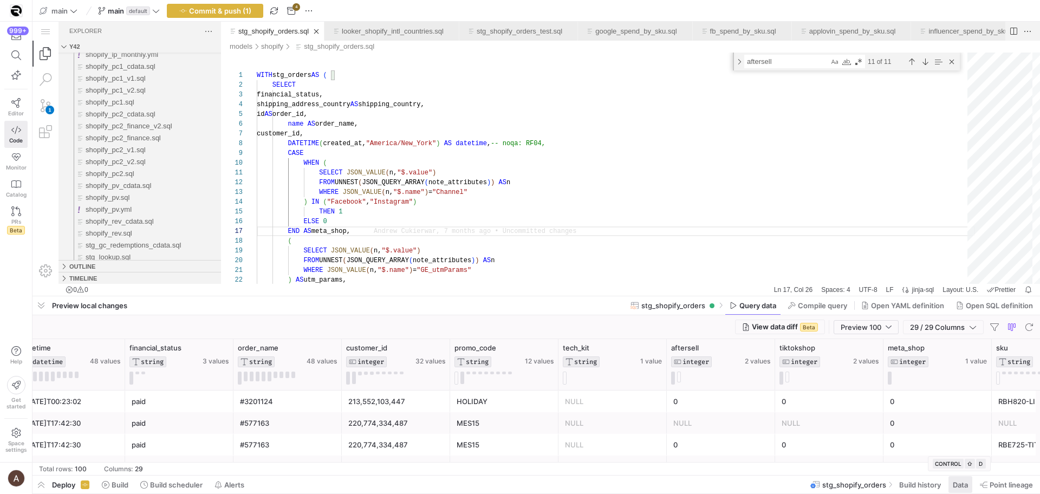
click at [954, 484] on span "Data" at bounding box center [959, 484] width 15 height 9
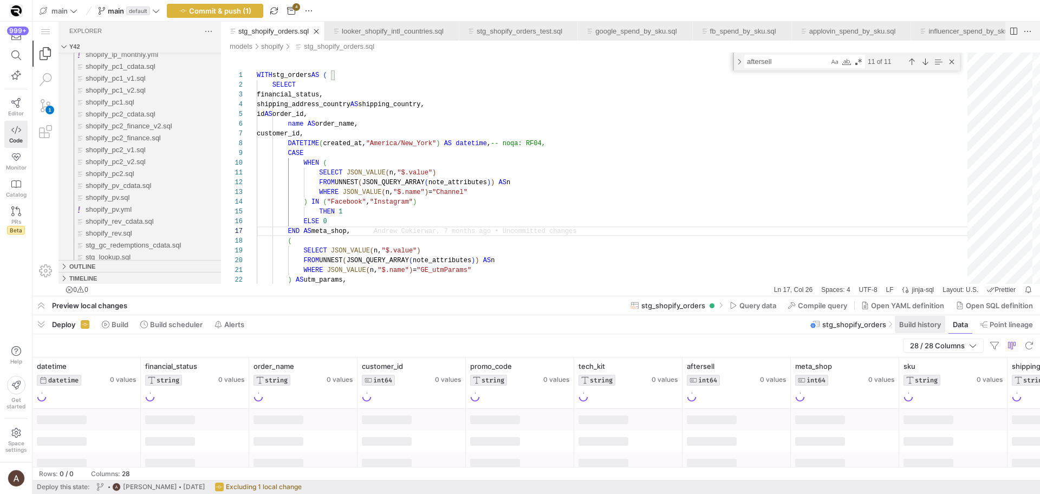
click at [944, 325] on div "stg_shopify_orders Build history Data Point lineage" at bounding box center [925, 324] width 230 height 18
click at [932, 328] on span "Build history" at bounding box center [920, 324] width 42 height 9
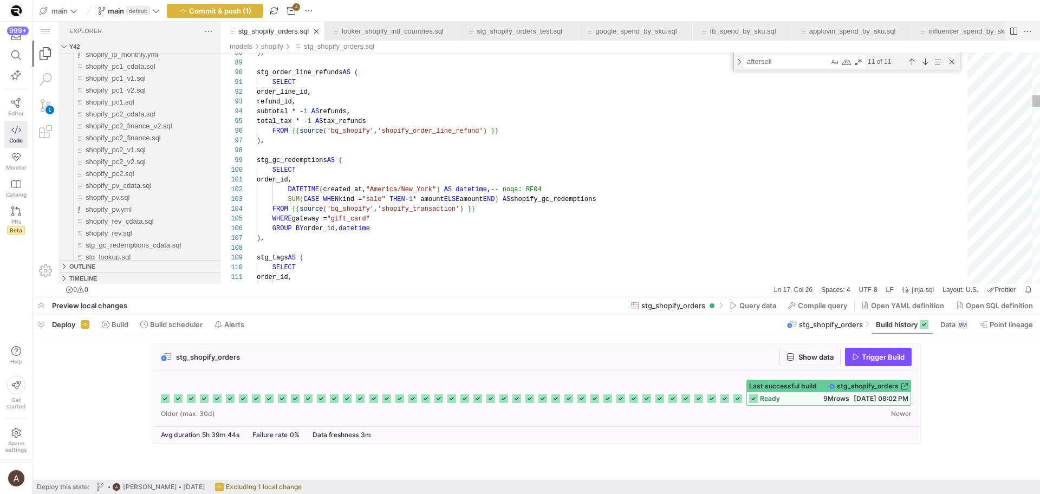
type textarea "order_id, DATETIME(created_at, "America/New_York") AS datetime, -- noqa: RF04 S…"
click at [186, 11] on icon "button" at bounding box center [183, 11] width 8 height 8
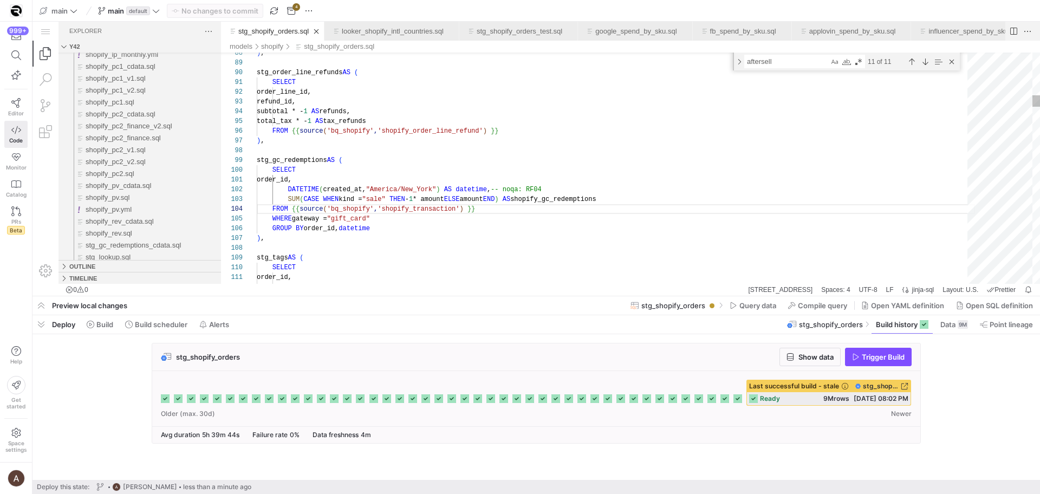
scroll to position [39, 121]
click at [871, 355] on span "Trigger Build" at bounding box center [882, 357] width 43 height 9
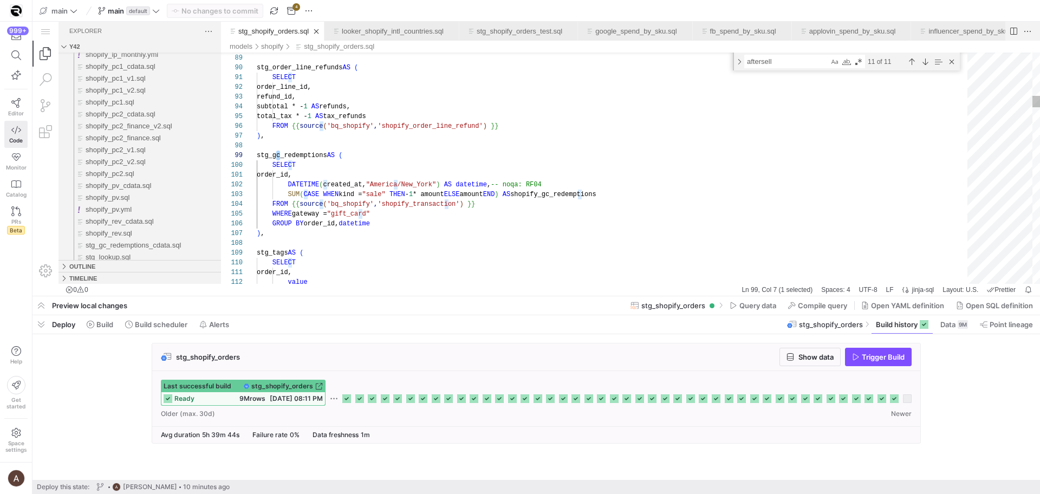
scroll to position [49, 8]
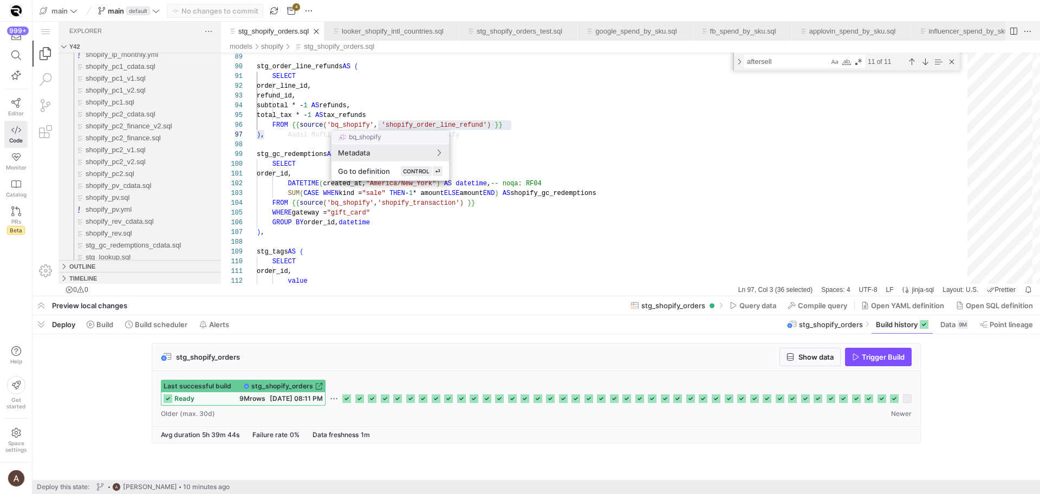
click at [372, 105] on div at bounding box center [520, 247] width 1040 height 494
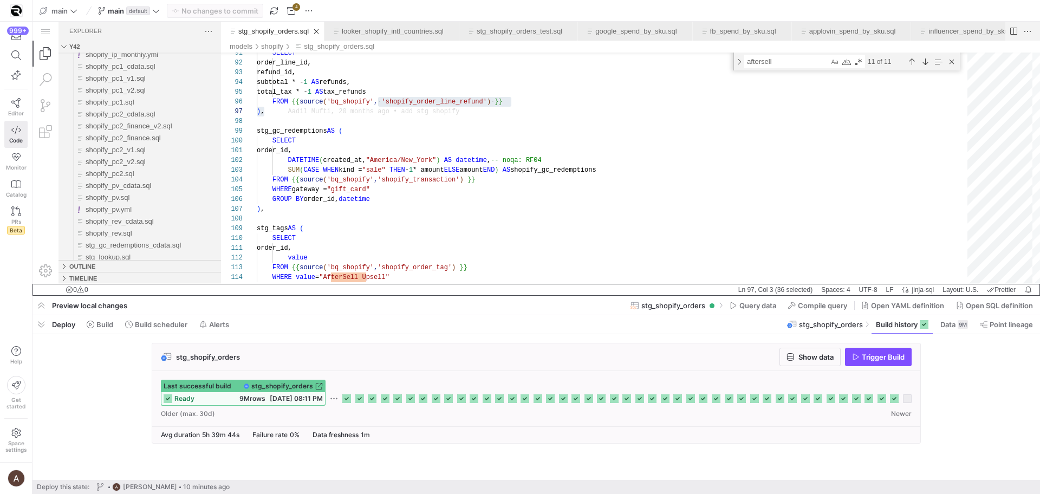
click at [491, 293] on div "y42 0 0" at bounding box center [382, 290] width 701 height 12
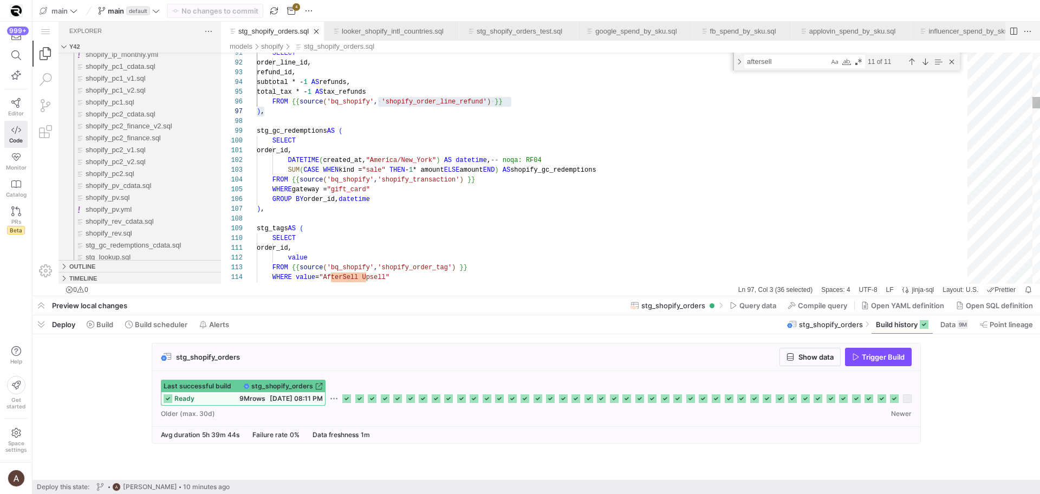
scroll to position [29, 141]
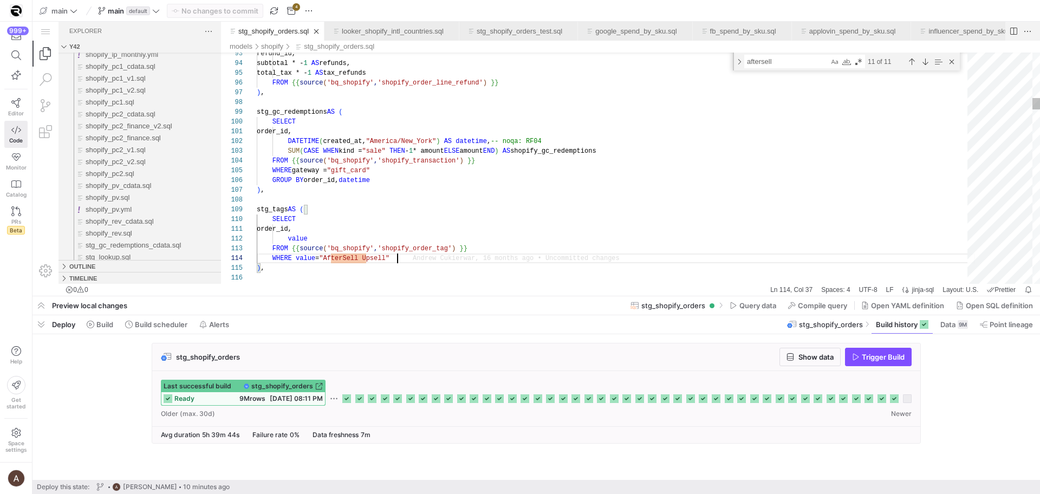
type textarea "SELECT order_line_id, refund_id, subtotal * -1 AS refunds, total_tax * -1 AS ta…"
click at [944, 330] on span at bounding box center [954, 324] width 36 height 17
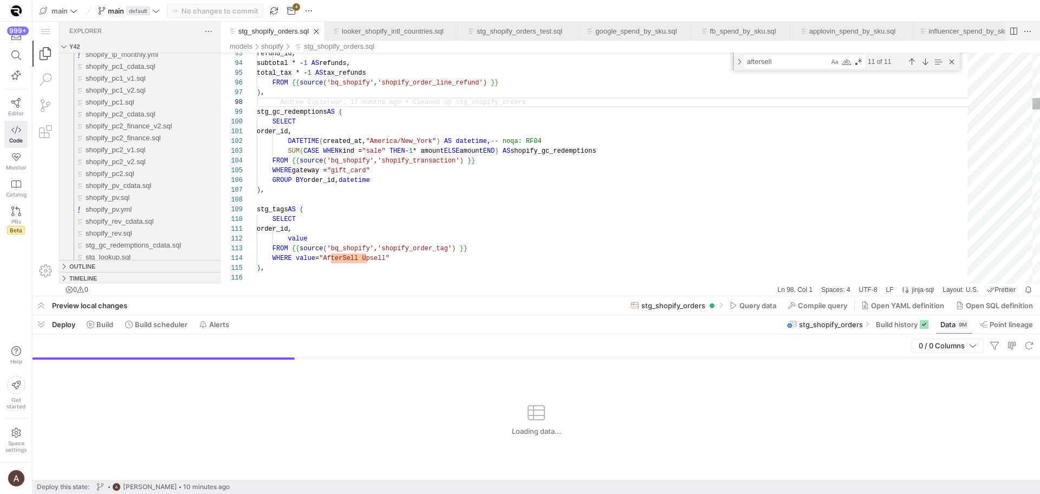
drag, startPoint x: 459, startPoint y: 316, endPoint x: 416, endPoint y: 183, distance: 139.9
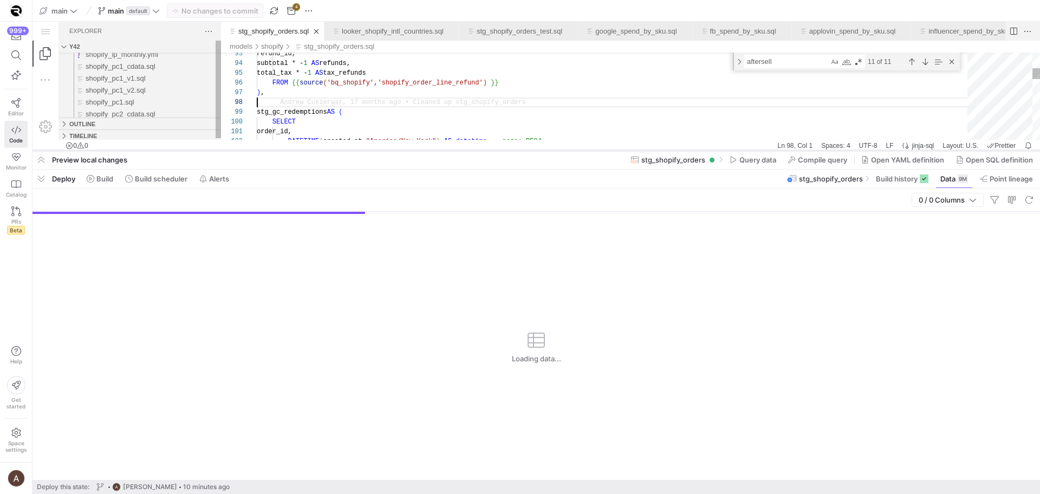
drag, startPoint x: 406, startPoint y: 296, endPoint x: 467, endPoint y: 151, distance: 158.0
click at [467, 151] on div at bounding box center [535, 150] width 1007 height 4
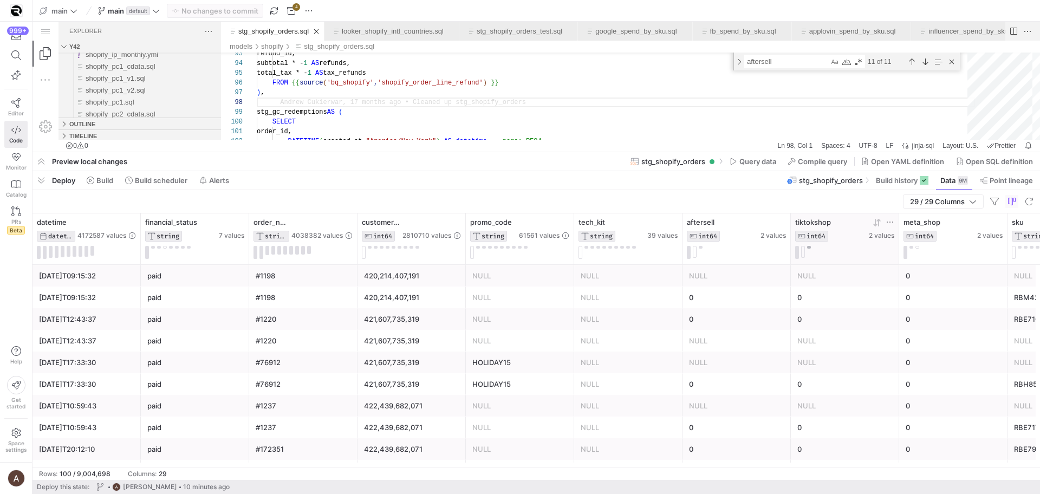
click at [807, 247] on button at bounding box center [809, 247] width 4 height 3
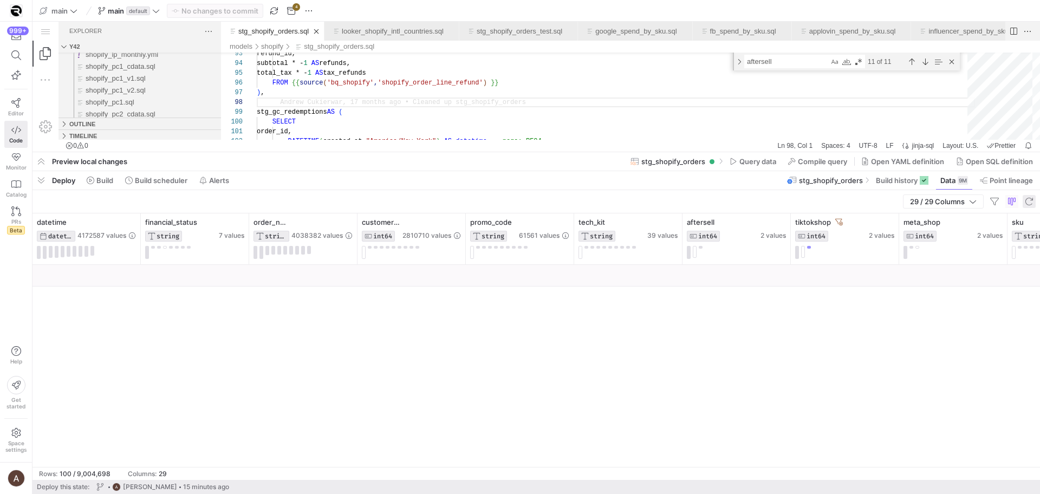
click at [1031, 201] on span "button" at bounding box center [1028, 201] width 13 height 13
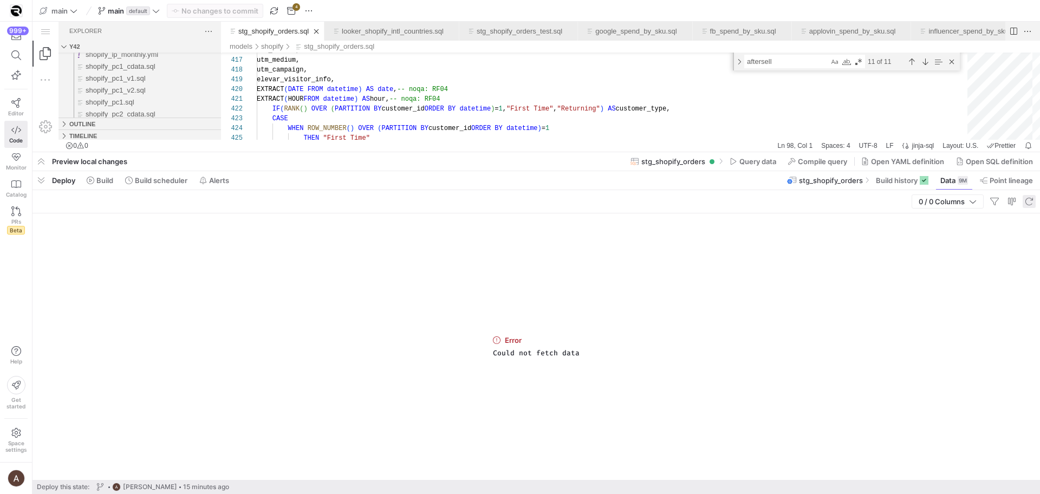
click at [1028, 201] on span "button" at bounding box center [1028, 201] width 13 height 13
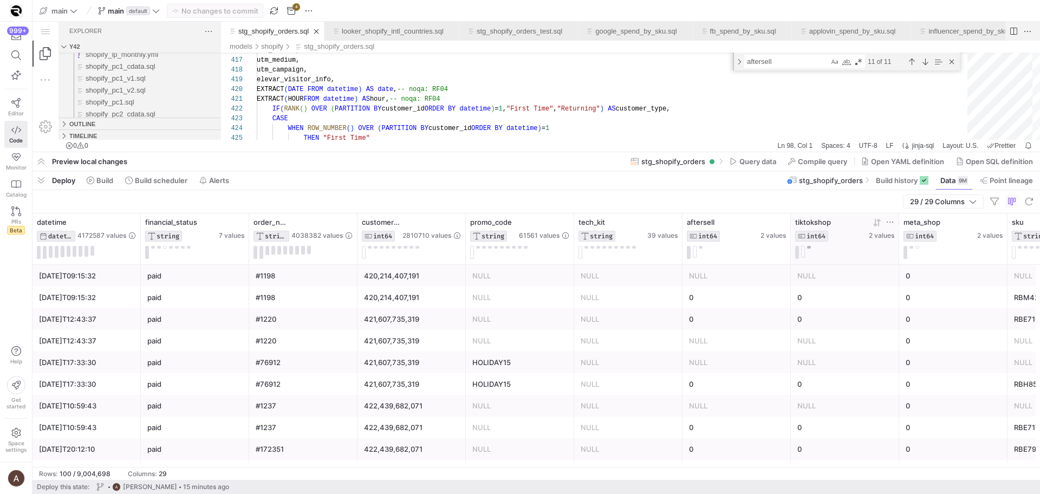
click at [808, 246] on button at bounding box center [809, 247] width 4 height 3
click at [115, 224] on icon at bounding box center [117, 223] width 4 height 8
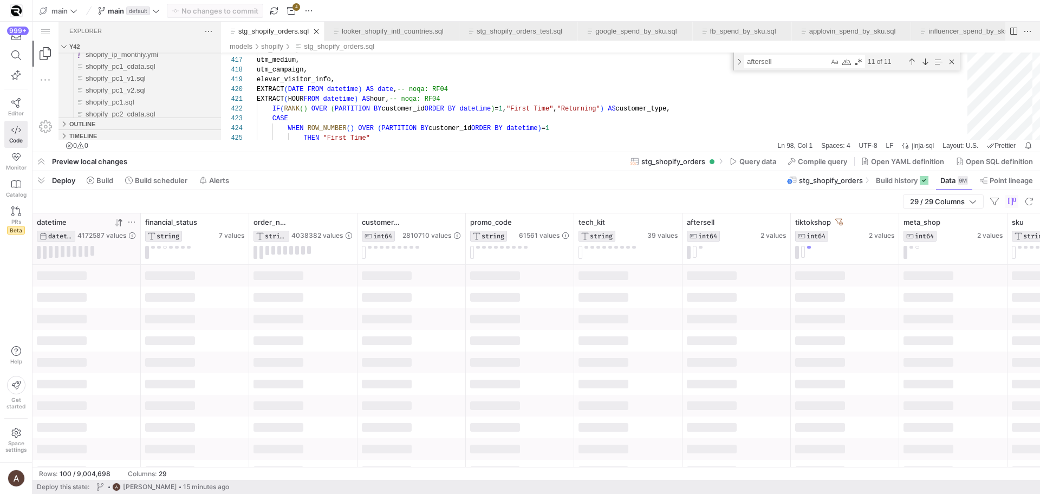
click at [115, 224] on icon at bounding box center [117, 223] width 4 height 8
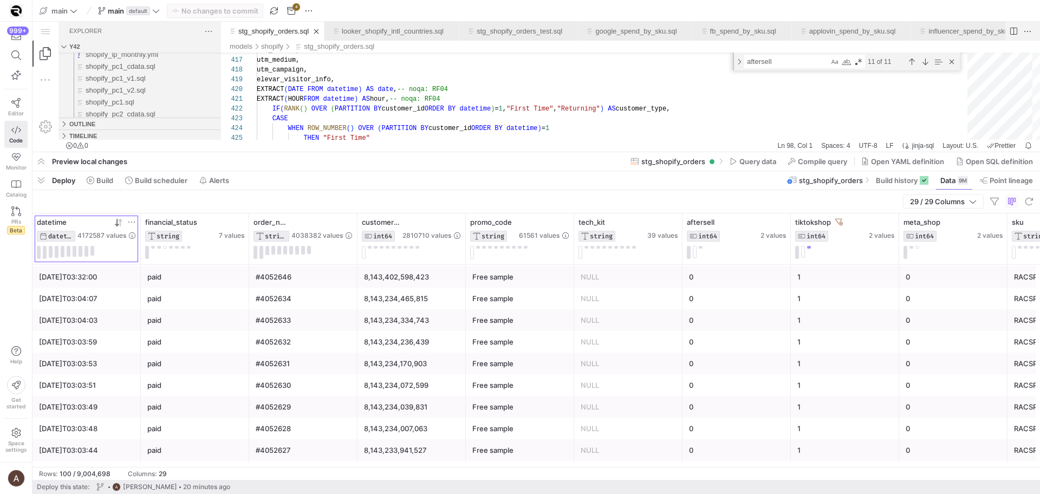
scroll to position [694, 0]
click at [801, 248] on button at bounding box center [803, 252] width 4 height 12
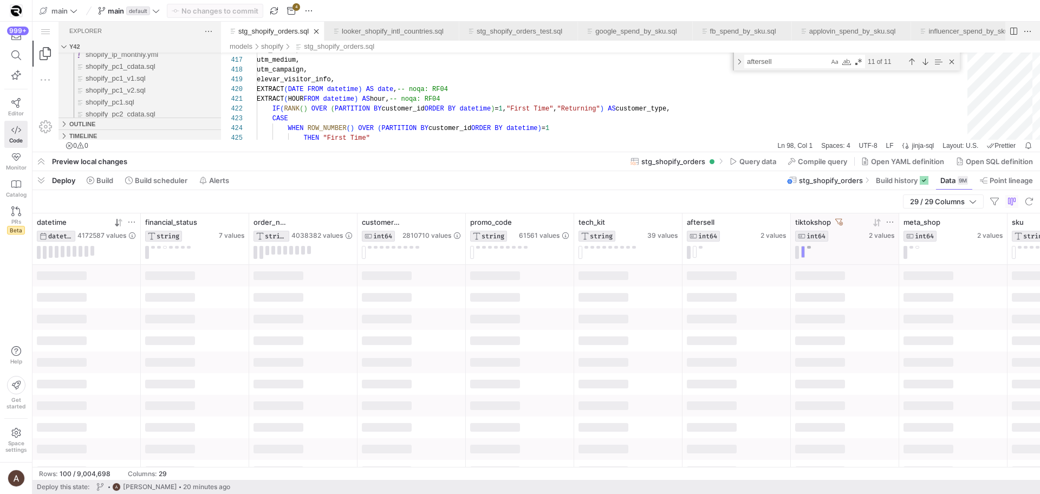
scroll to position [0, 0]
click at [810, 246] on div at bounding box center [844, 252] width 99 height 13
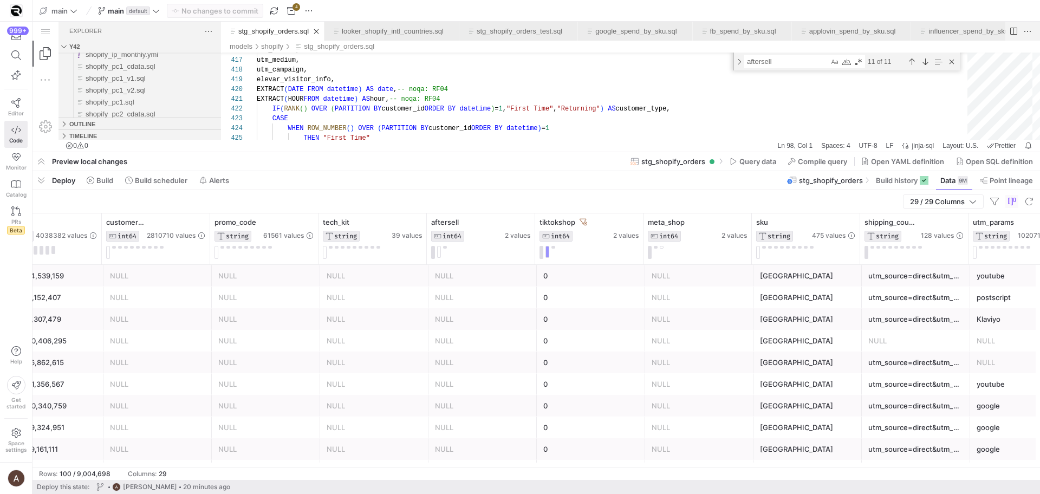
scroll to position [0, 362]
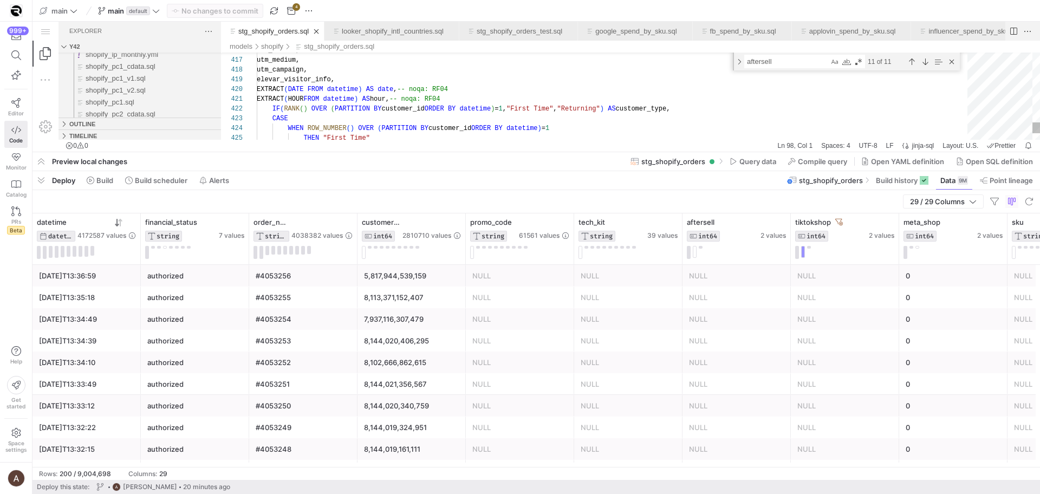
click at [144, 178] on span "Build scheduler" at bounding box center [161, 180] width 53 height 9
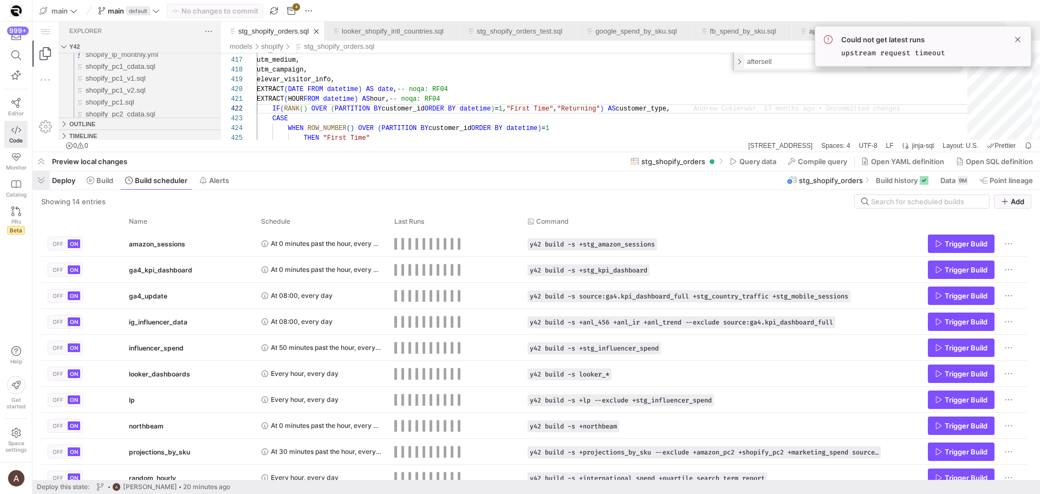
click at [40, 177] on span "button" at bounding box center [40, 180] width 17 height 18
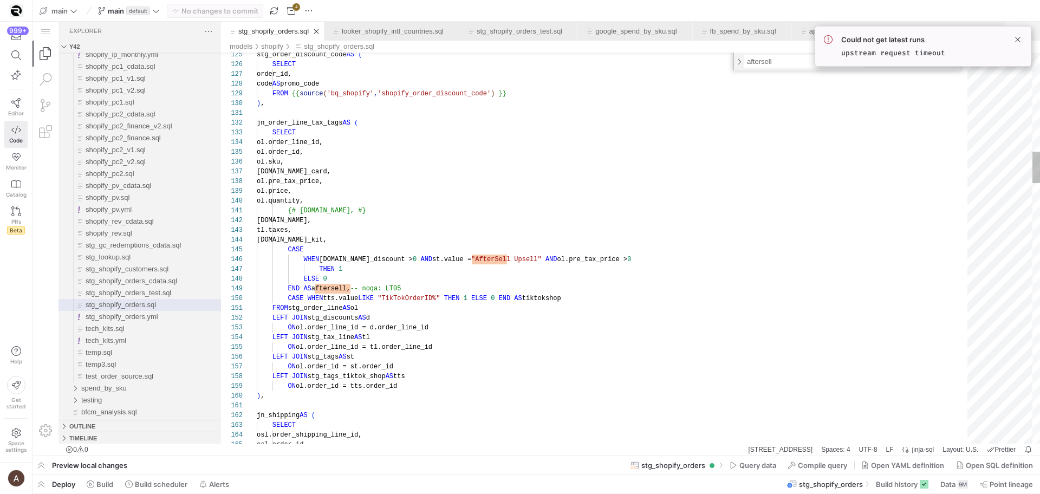
scroll to position [78, 153]
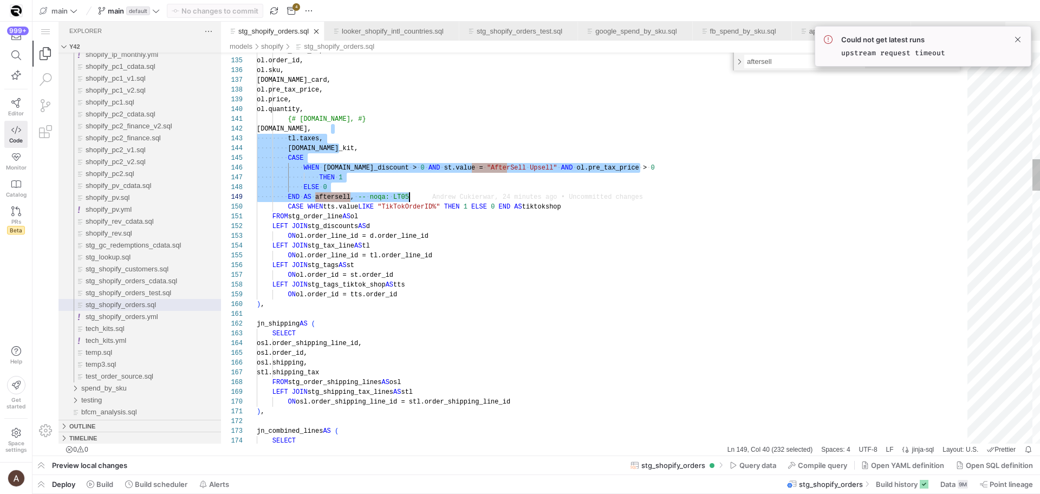
type textarea "FROM stg_order_line AS ol LEFT JOIN stg_discounts AS d ON ol.order_line_id = d.…"
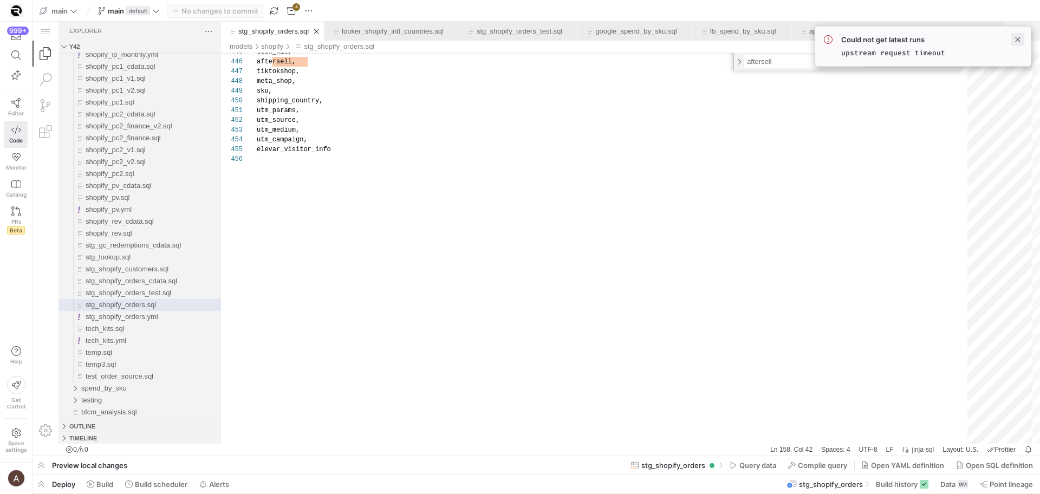
click at [1018, 38] on span at bounding box center [1017, 39] width 13 height 13
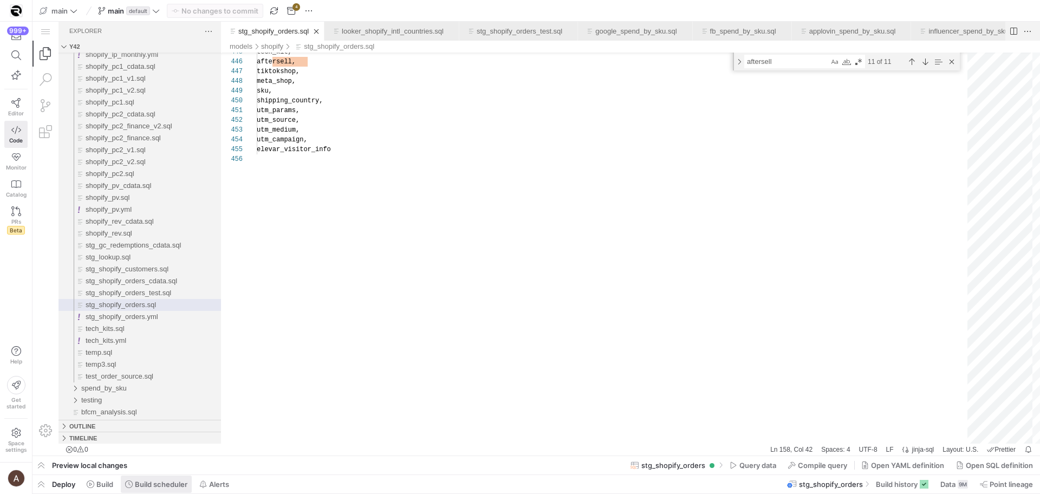
click at [163, 485] on span "Build scheduler" at bounding box center [161, 484] width 53 height 9
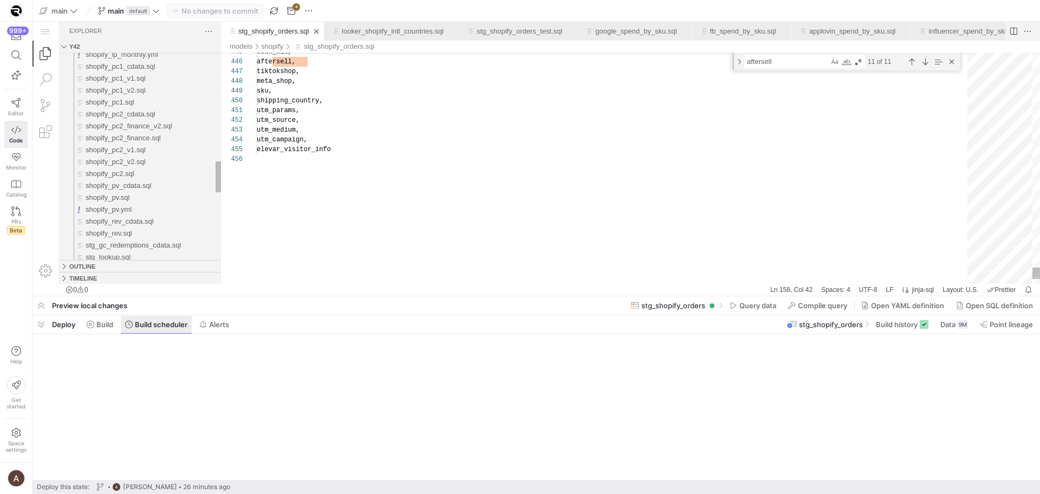
scroll to position [68, 160]
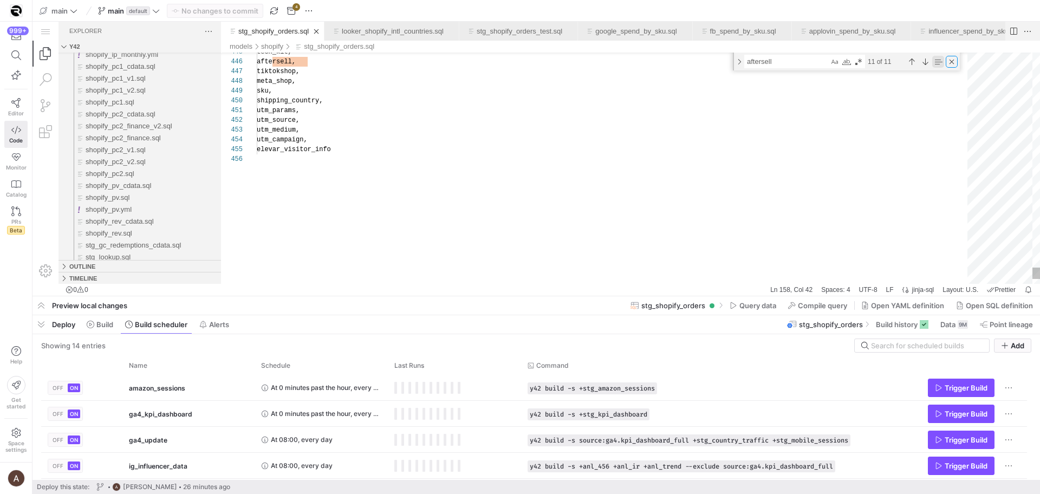
drag, startPoint x: 951, startPoint y: 60, endPoint x: 934, endPoint y: 63, distance: 17.5
click at [951, 60] on div "Close (Escape)" at bounding box center [951, 62] width 12 height 12
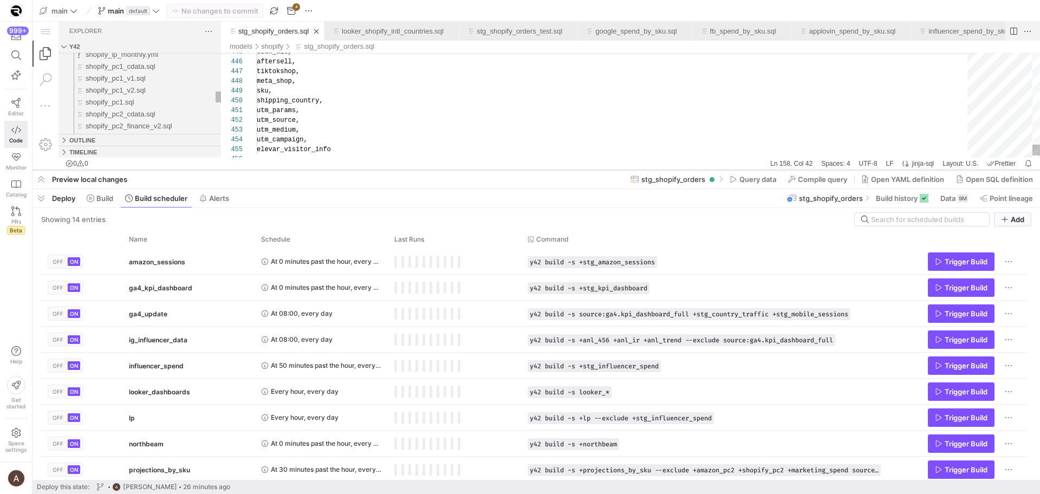
drag, startPoint x: 461, startPoint y: 296, endPoint x: 487, endPoint y: 169, distance: 128.8
click at [487, 169] on div at bounding box center [535, 170] width 1007 height 4
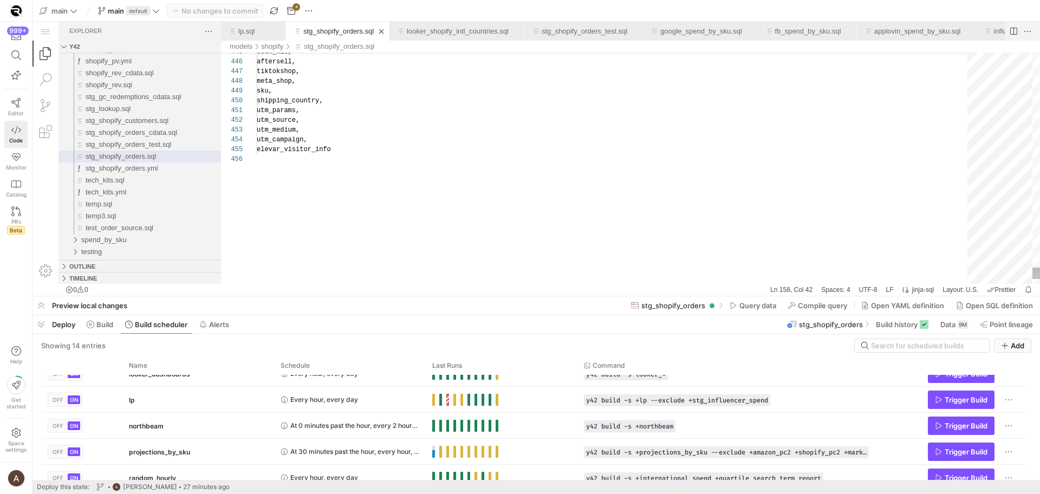
scroll to position [0, 58]
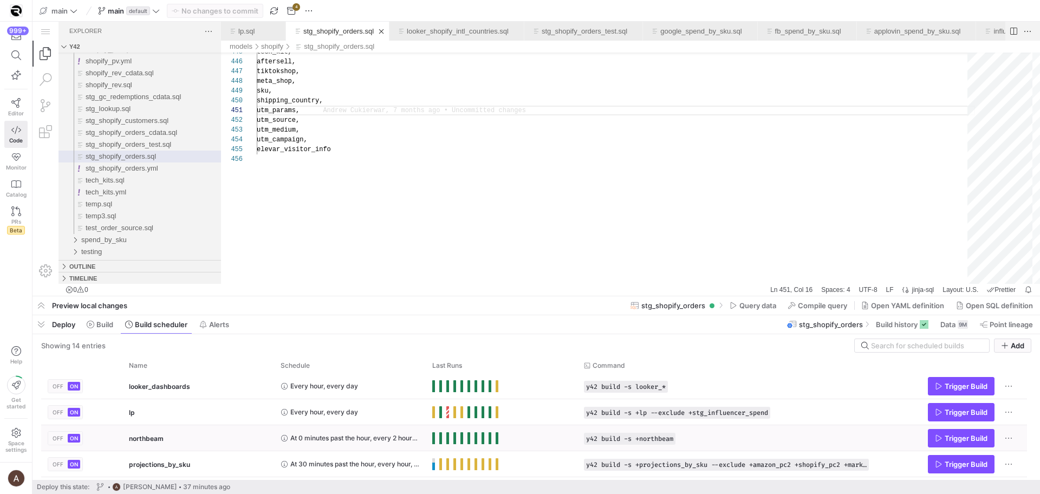
scroll to position [131, 0]
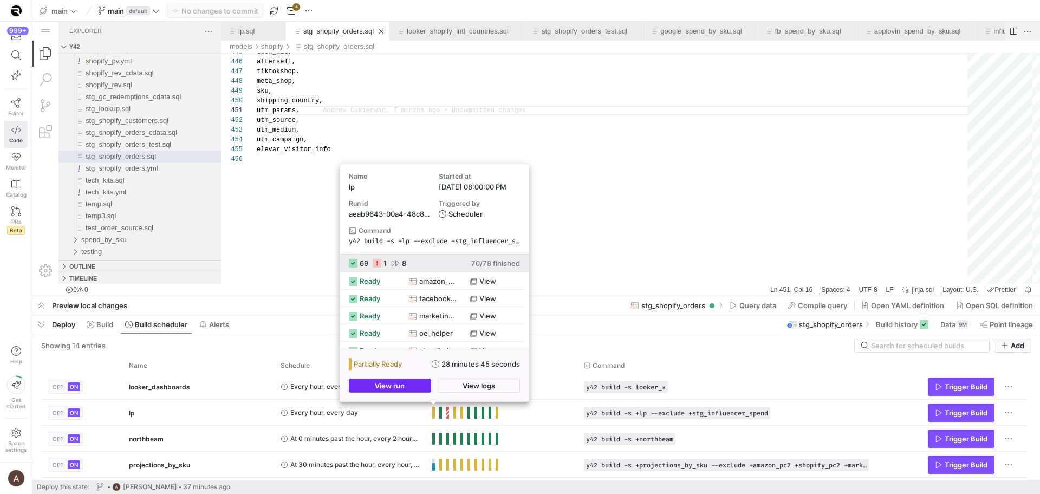
click at [412, 387] on span "button" at bounding box center [389, 385] width 81 height 13
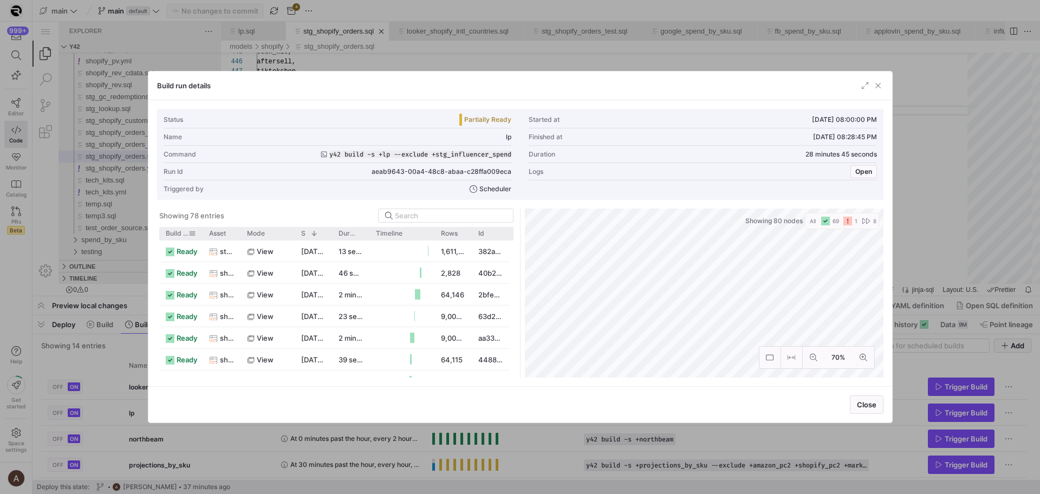
click at [179, 234] on span "Build status" at bounding box center [177, 234] width 23 height 8
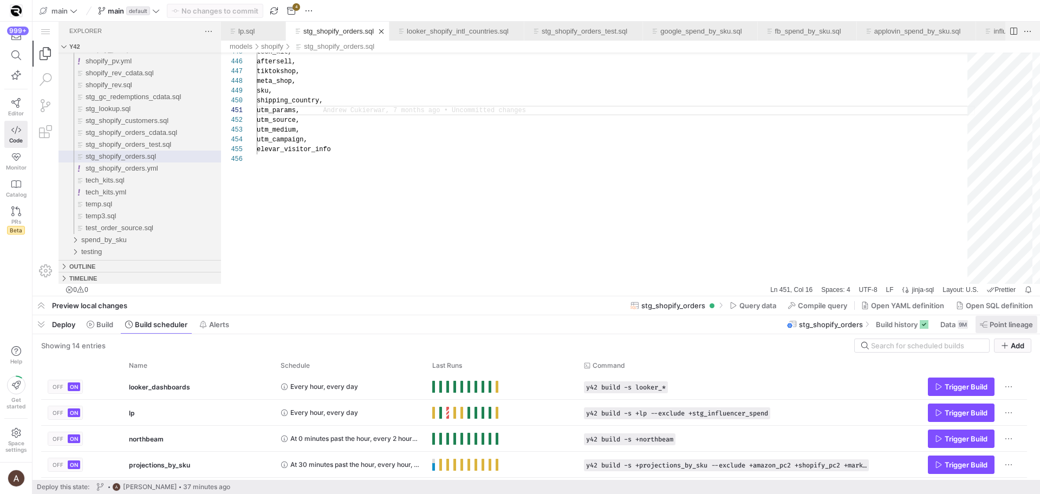
click at [1010, 332] on span at bounding box center [1006, 324] width 62 height 17
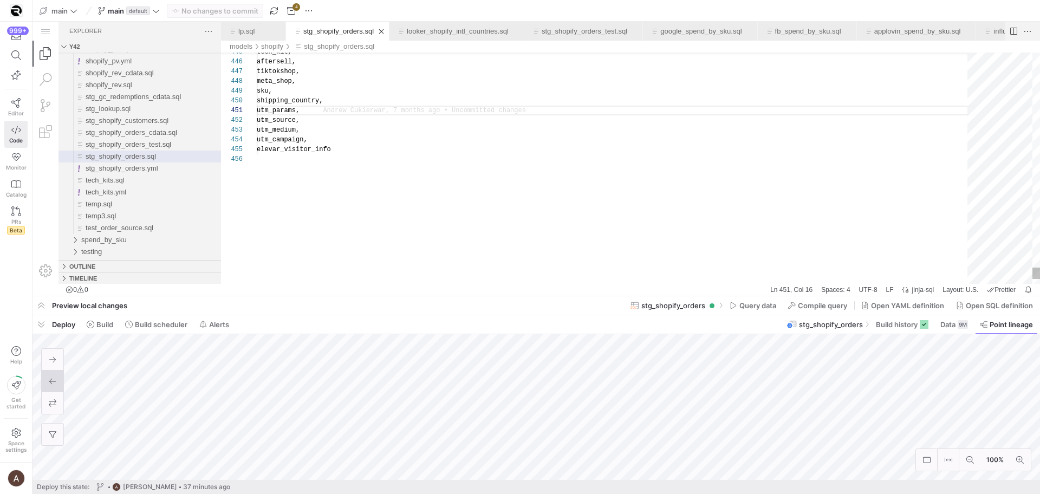
drag, startPoint x: 432, startPoint y: 315, endPoint x: 404, endPoint y: 205, distance: 113.5
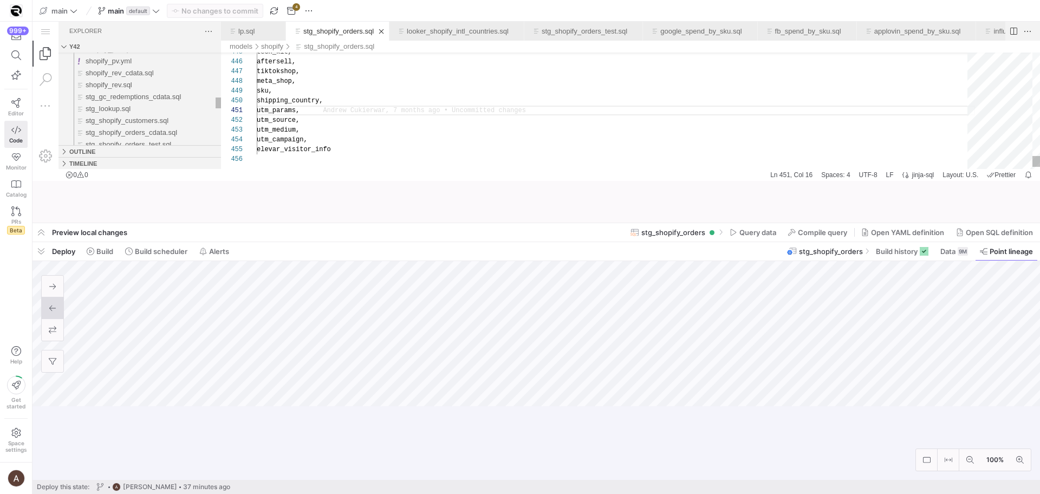
drag, startPoint x: 414, startPoint y: 294, endPoint x: 439, endPoint y: 179, distance: 118.1
click at [439, 221] on div at bounding box center [535, 223] width 1007 height 4
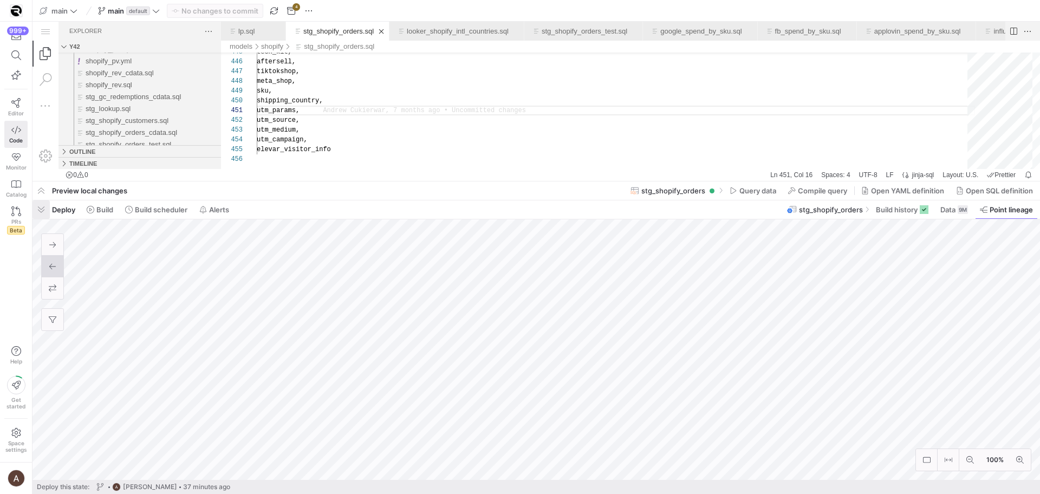
click at [41, 207] on span "button" at bounding box center [40, 209] width 17 height 18
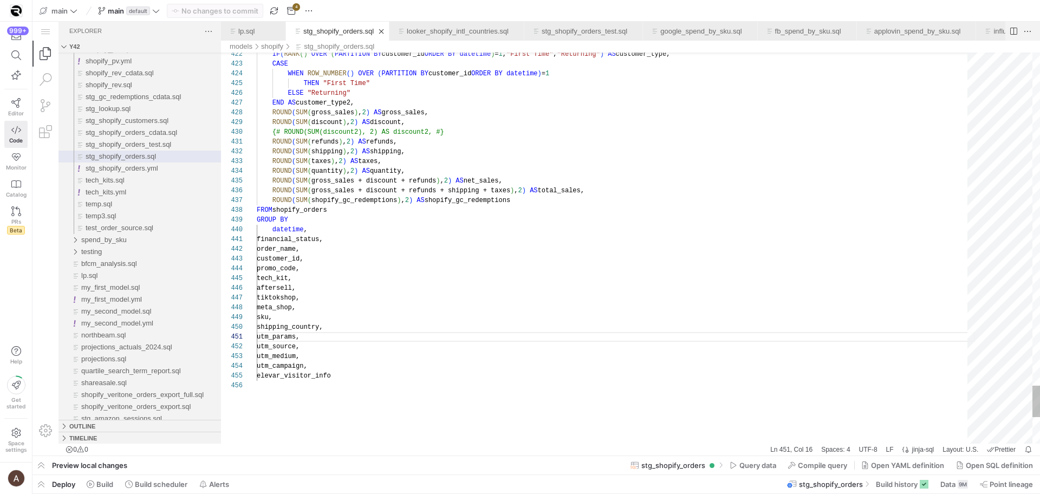
scroll to position [10, 156]
type textarea "financial_status, order_name, customer_id, promo_code, tech_kit, aftersell, tik…"
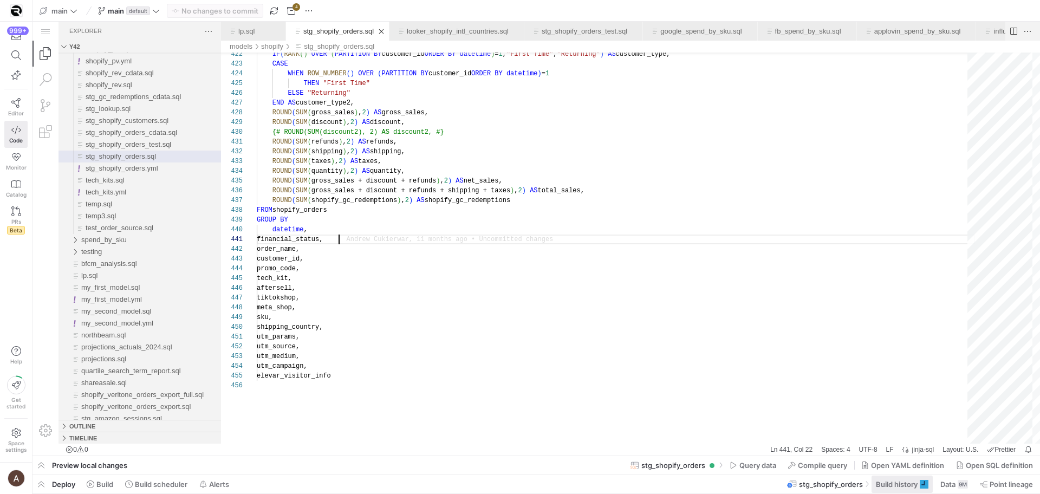
click at [887, 480] on span "Build history" at bounding box center [897, 484] width 42 height 9
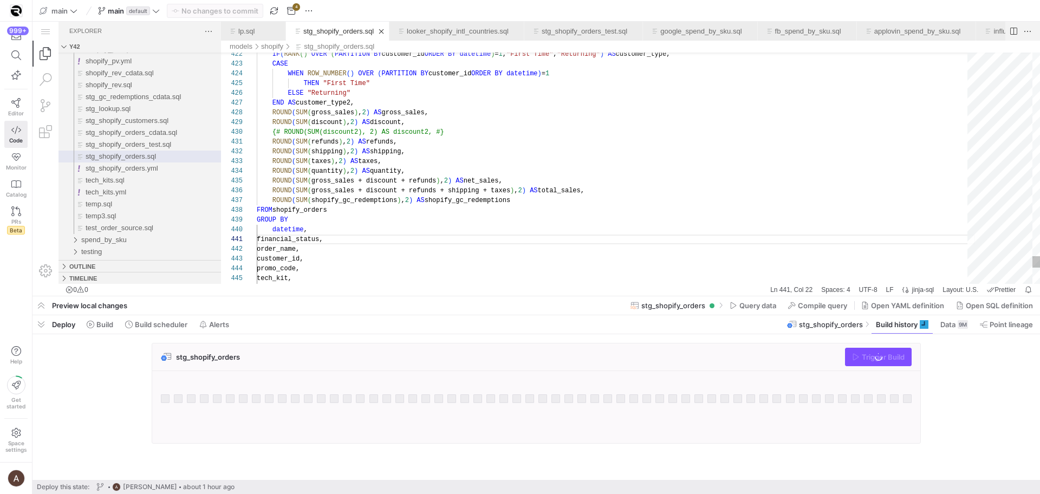
drag, startPoint x: 520, startPoint y: 257, endPoint x: 519, endPoint y: 251, distance: 6.6
